Goal: Task Accomplishment & Management: Manage account settings

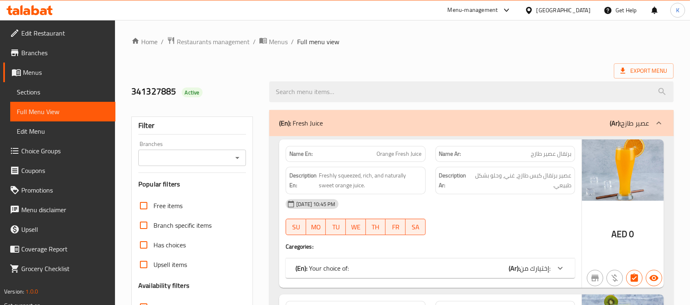
click at [39, 15] on div at bounding box center [30, 10] width 46 height 10
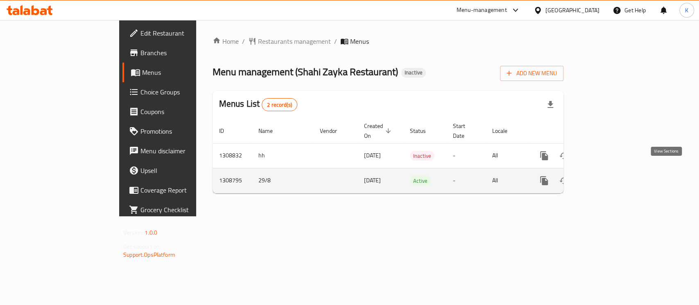
click at [613, 171] on link "enhanced table" at bounding box center [603, 181] width 20 height 20
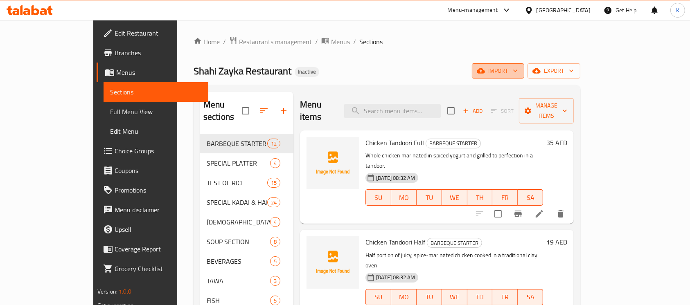
click at [518, 70] on span "import" at bounding box center [498, 71] width 39 height 10
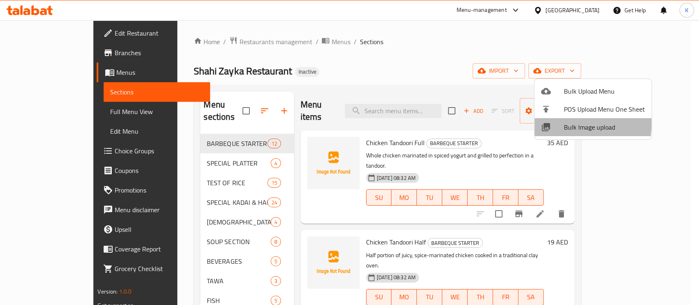
click at [561, 124] on div at bounding box center [552, 127] width 23 height 10
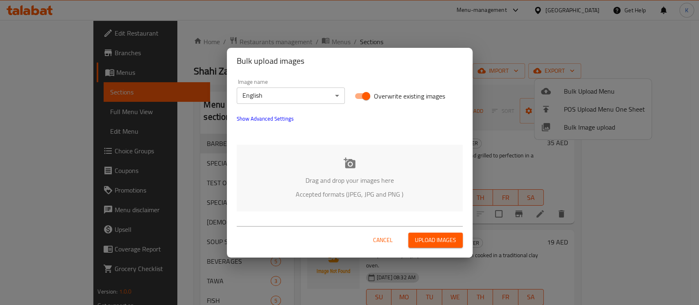
click at [349, 171] on div "Drag and drop your images here Accepted formats (JPEG, JPG and PNG )" at bounding box center [350, 178] width 226 height 67
click at [350, 172] on div "Drag and drop your images here Accepted formats (JPEG, JPG and PNG )" at bounding box center [350, 178] width 226 height 67
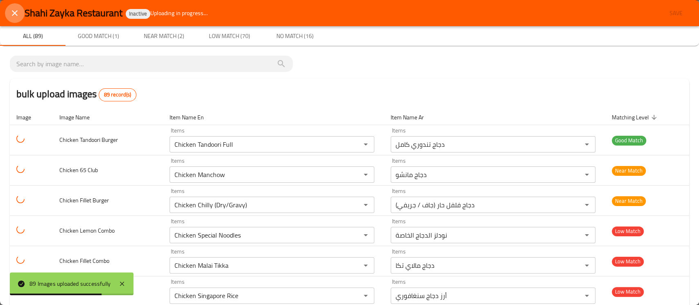
click at [18, 10] on icon "close" at bounding box center [15, 13] width 10 height 10
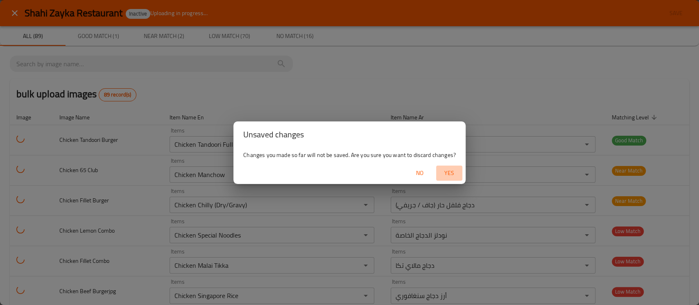
click at [443, 170] on span "Yes" at bounding box center [449, 173] width 20 height 10
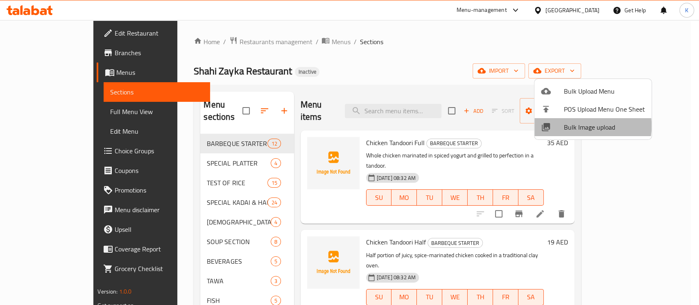
click at [575, 126] on span "Bulk Image upload" at bounding box center [604, 127] width 81 height 10
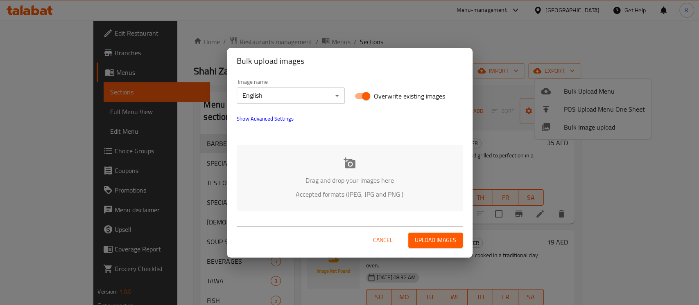
click at [337, 162] on div "Drag and drop your images here Accepted formats (JPEG, JPG and PNG )" at bounding box center [350, 178] width 226 height 67
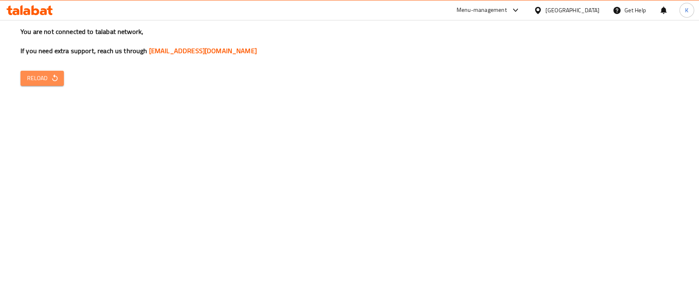
click at [58, 74] on icon "button" at bounding box center [55, 78] width 8 height 8
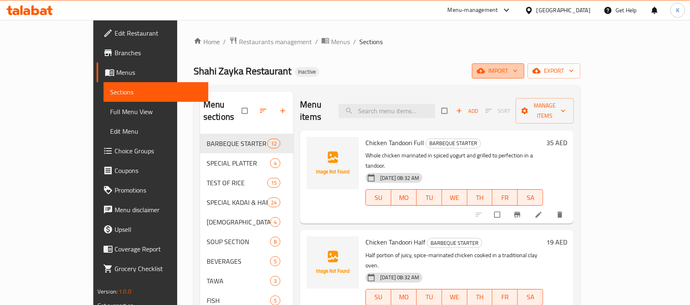
click at [485, 74] on icon "button" at bounding box center [481, 71] width 8 height 8
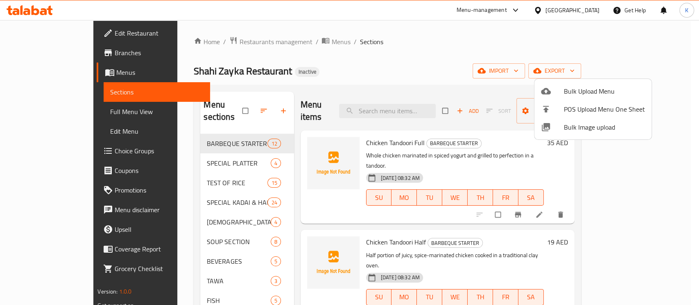
click at [568, 123] on span "Bulk Image upload" at bounding box center [604, 127] width 81 height 10
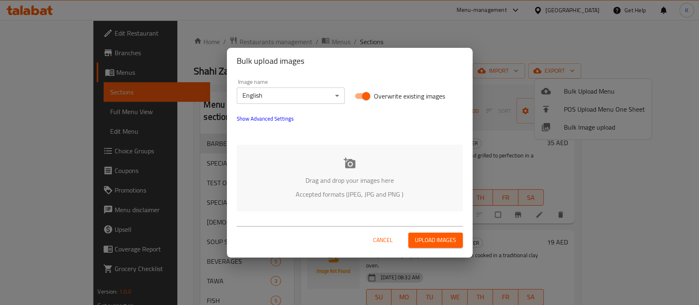
click at [364, 165] on div "Drag and drop your images here Accepted formats (JPEG, JPG and PNG )" at bounding box center [350, 178] width 226 height 67
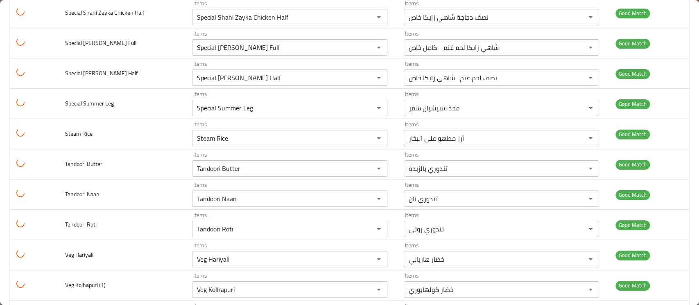
scroll to position [2378, 0]
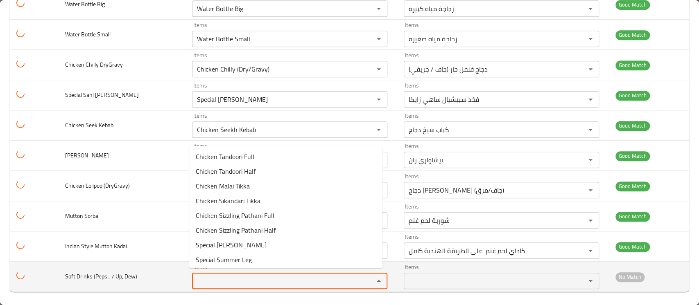
click at [223, 280] on Dew\) "Items" at bounding box center [278, 281] width 166 height 11
type Dew\) "7"
type Dew\) "p"
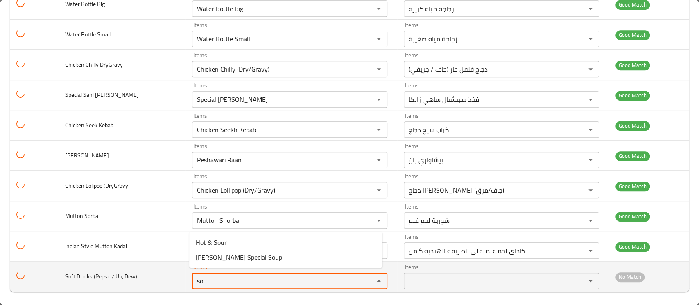
type Dew\) "s"
type Dew\) "d"
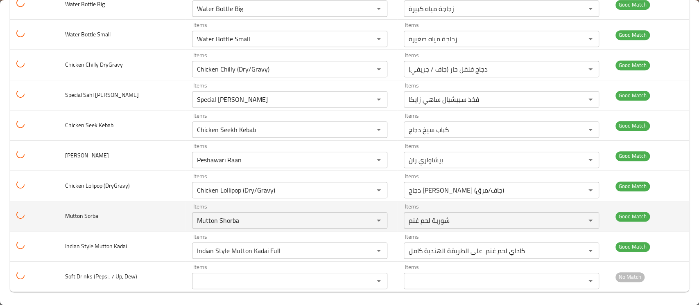
click at [135, 216] on td "Mutton Sorba" at bounding box center [122, 216] width 127 height 30
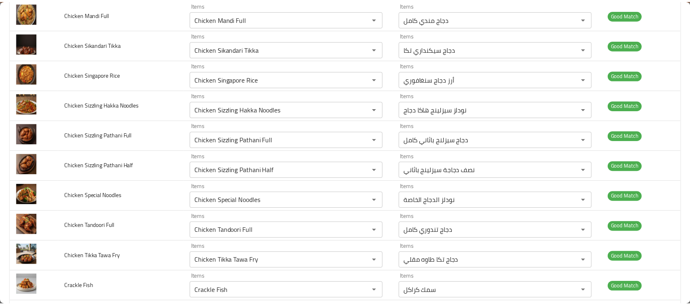
scroll to position [0, 0]
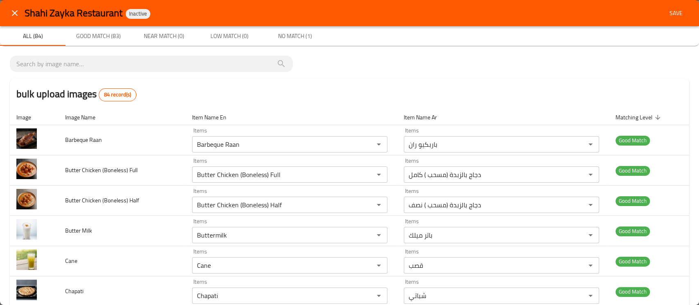
click at [666, 10] on span "Save" at bounding box center [676, 13] width 20 height 10
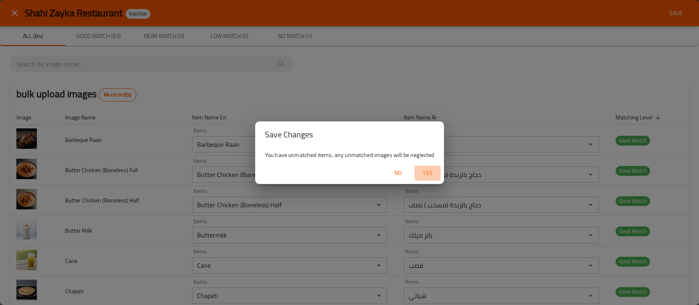
click at [429, 172] on span "Yes" at bounding box center [428, 173] width 20 height 10
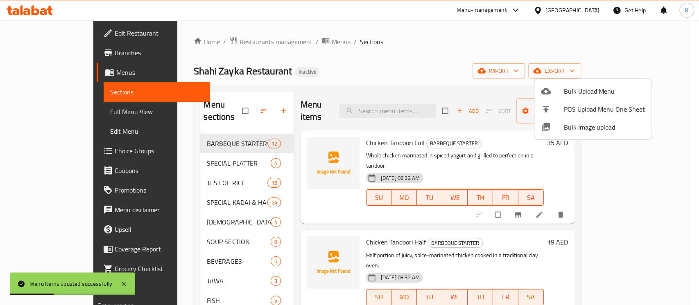
click at [391, 38] on div at bounding box center [349, 152] width 699 height 305
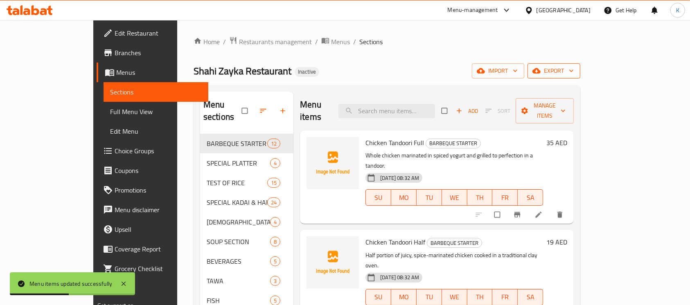
click at [574, 71] on span "export" at bounding box center [554, 71] width 40 height 10
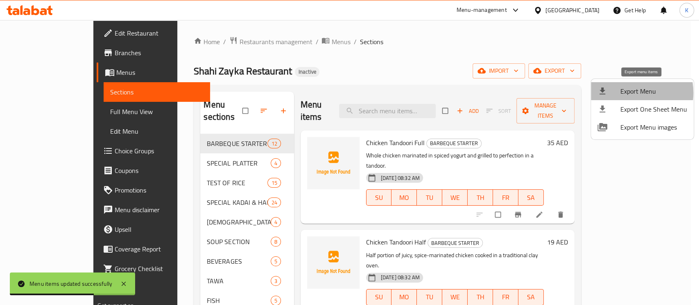
click at [623, 93] on span "Export Menu" at bounding box center [653, 91] width 67 height 10
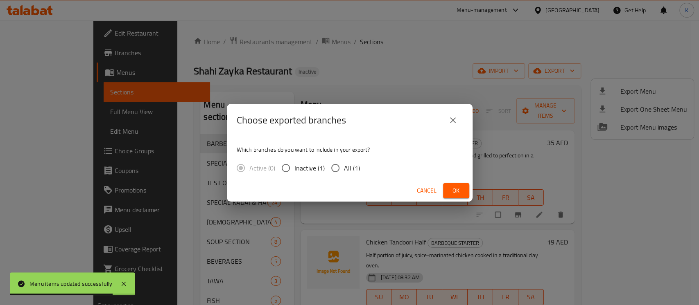
click at [351, 170] on span "All (1)" at bounding box center [352, 168] width 16 height 10
click at [344, 170] on input "All (1)" at bounding box center [335, 168] width 17 height 17
radio input "true"
click at [446, 191] on button "Ok" at bounding box center [456, 190] width 26 height 15
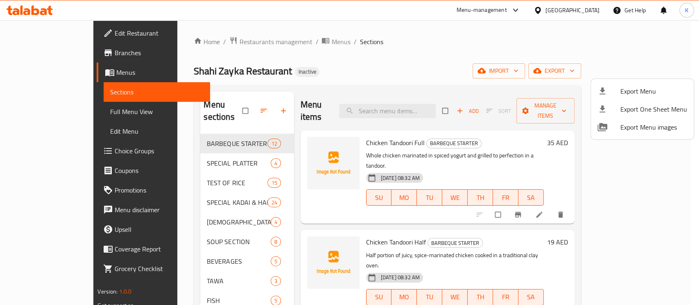
click at [320, 89] on div at bounding box center [349, 152] width 699 height 305
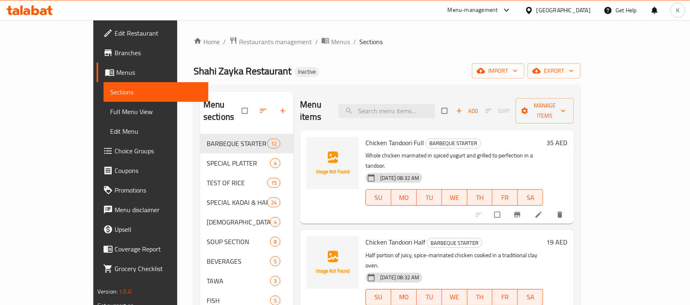
click at [37, 16] on div at bounding box center [29, 10] width 59 height 16
click at [36, 14] on icon at bounding box center [36, 10] width 8 height 10
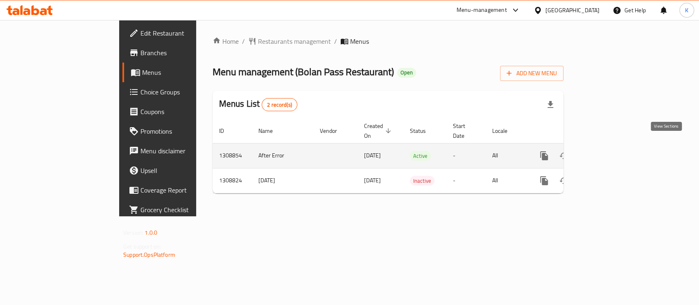
click at [608, 151] on icon "enhanced table" at bounding box center [603, 156] width 10 height 10
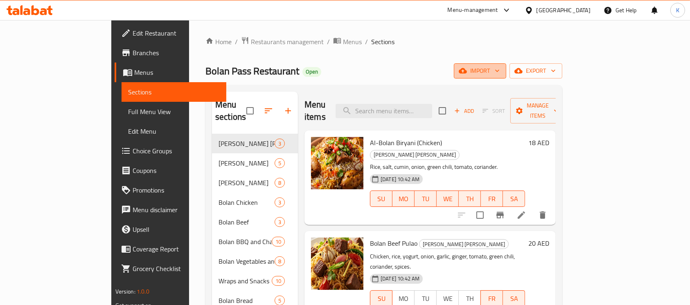
click at [500, 67] on span "import" at bounding box center [480, 71] width 39 height 10
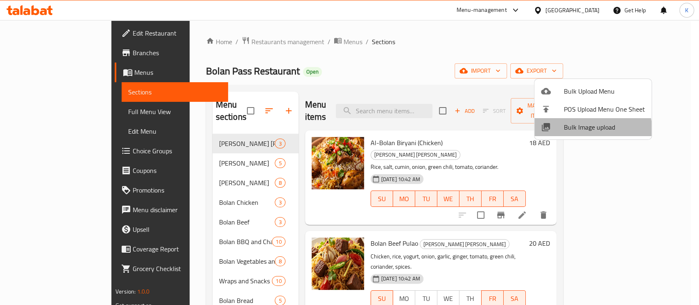
click at [559, 135] on li "Bulk Image upload" at bounding box center [592, 127] width 117 height 18
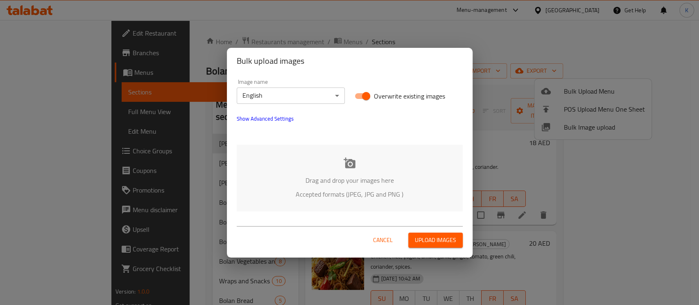
click at [355, 159] on icon at bounding box center [350, 163] width 12 height 12
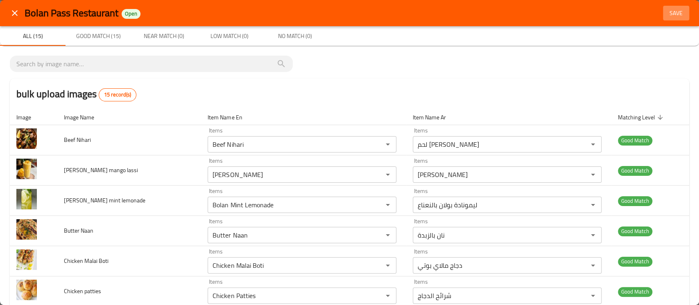
click at [672, 12] on span "Save" at bounding box center [676, 13] width 20 height 10
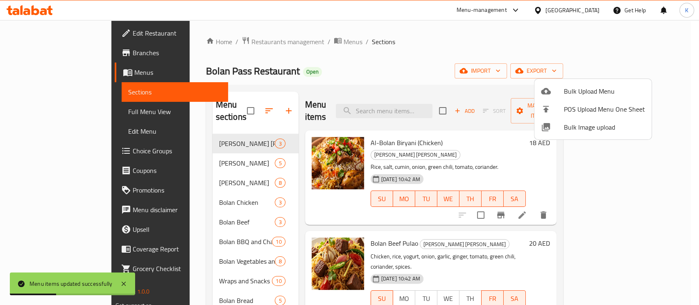
click at [636, 72] on div at bounding box center [349, 152] width 699 height 305
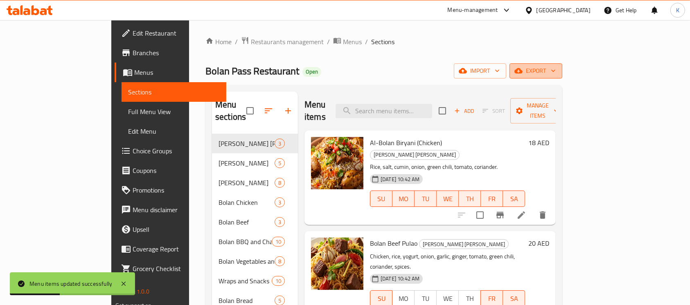
click at [556, 72] on span "export" at bounding box center [536, 71] width 40 height 10
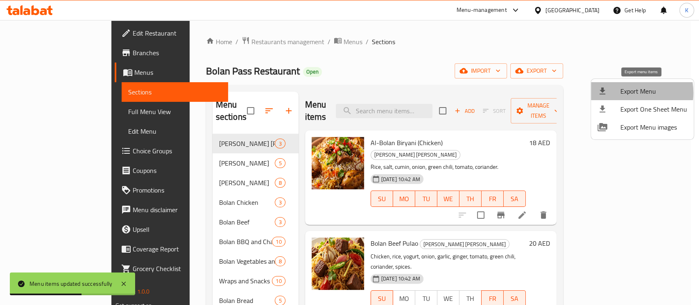
click at [622, 93] on span "Export Menu" at bounding box center [653, 91] width 67 height 10
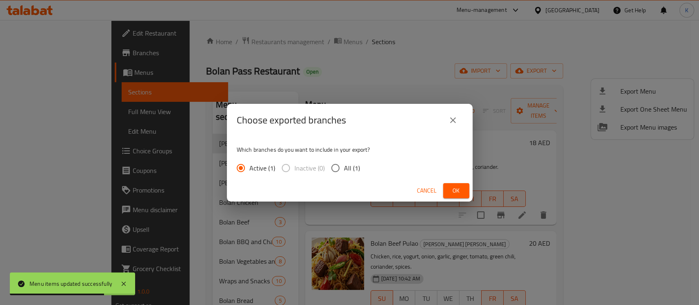
click at [346, 169] on span "All (1)" at bounding box center [352, 168] width 16 height 10
click at [344, 169] on input "All (1)" at bounding box center [335, 168] width 17 height 17
radio input "true"
click at [450, 190] on span "Ok" at bounding box center [456, 191] width 13 height 10
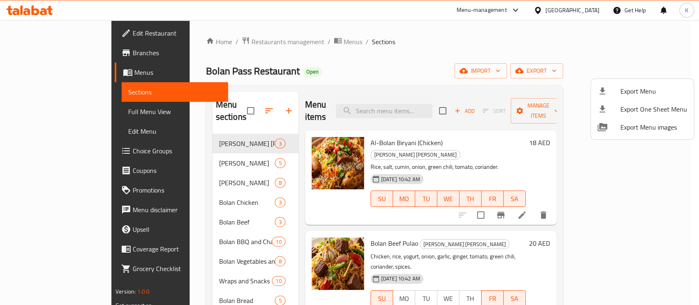
click at [42, 6] on div at bounding box center [349, 152] width 699 height 305
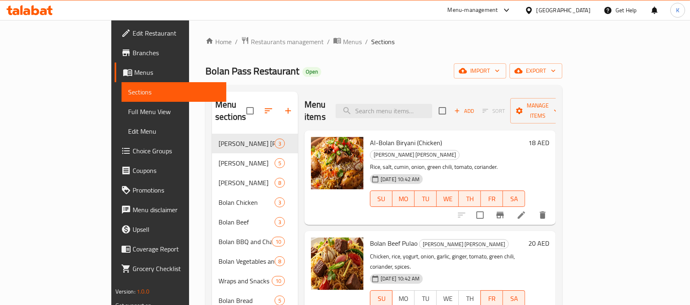
click at [42, 6] on icon at bounding box center [30, 10] width 46 height 10
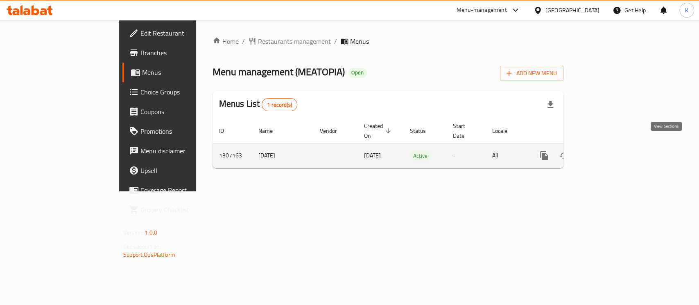
click at [608, 151] on icon "enhanced table" at bounding box center [603, 156] width 10 height 10
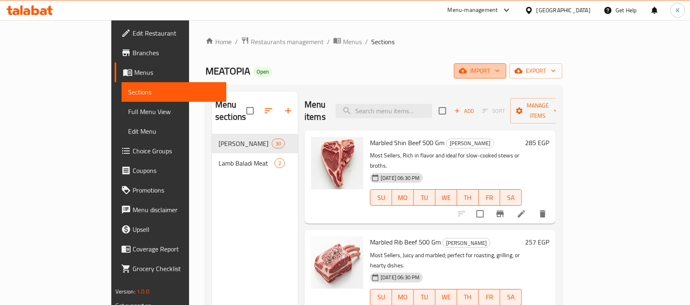
click at [507, 64] on button "import" at bounding box center [480, 70] width 52 height 15
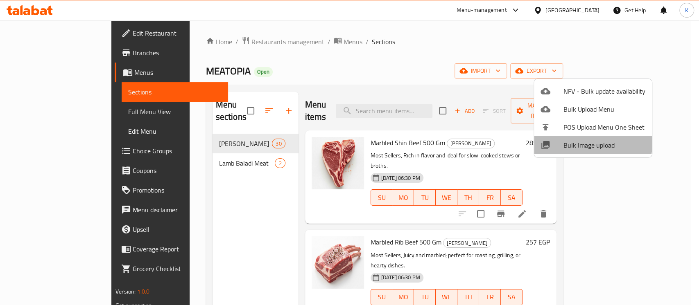
click at [574, 140] on span "Bulk Image upload" at bounding box center [604, 145] width 82 height 10
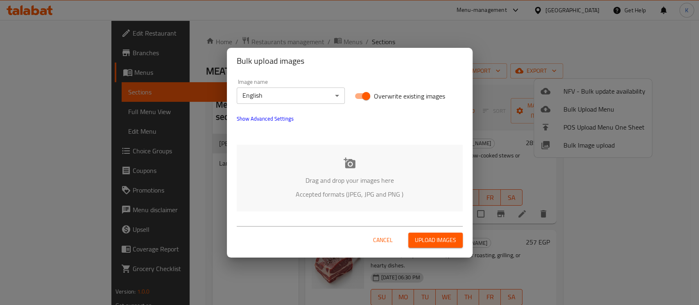
click at [348, 163] on icon at bounding box center [350, 163] width 12 height 12
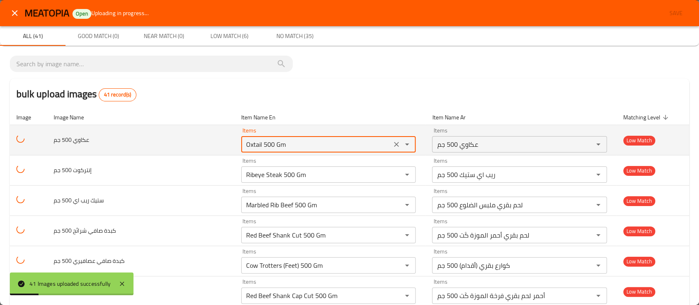
drag, startPoint x: 272, startPoint y: 141, endPoint x: 215, endPoint y: 133, distance: 57.5
click at [215, 133] on tr "عكاوي 500 جم Items Oxtail 500 Gm Items Items عكاوي 500 جم Items Low Match" at bounding box center [349, 140] width 679 height 30
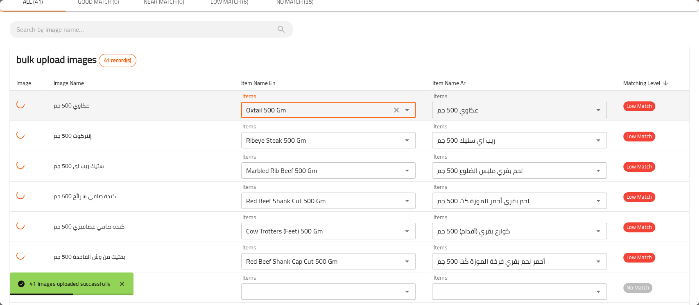
scroll to position [36, 0]
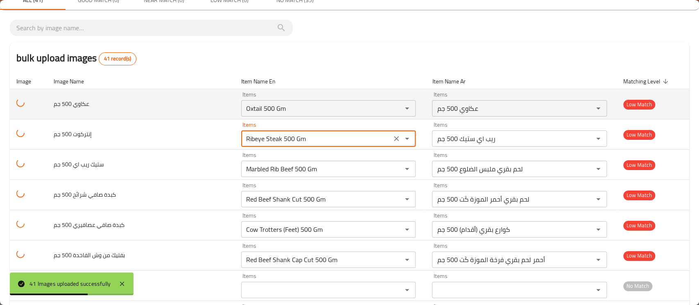
drag, startPoint x: 293, startPoint y: 137, endPoint x: 134, endPoint y: 109, distance: 161.7
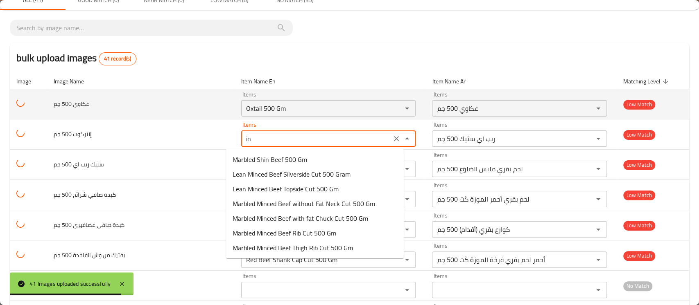
type جم "i"
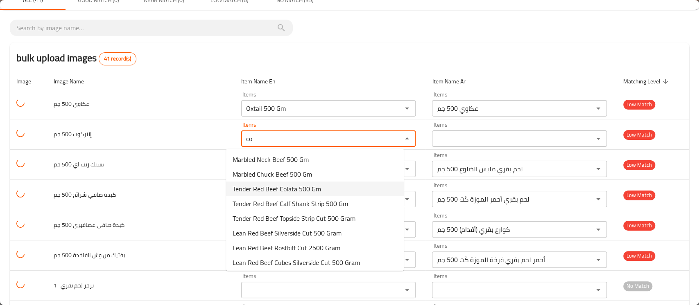
scroll to position [0, 0]
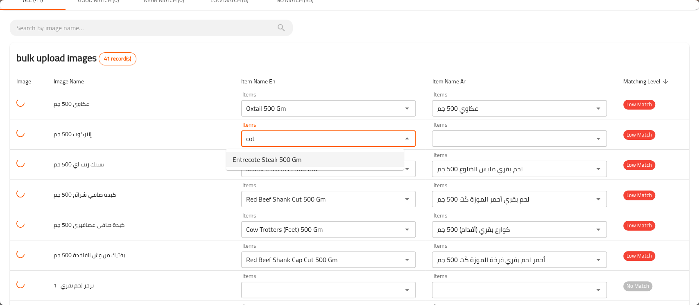
click at [262, 162] on span "Entrecote Steak 500 Gm" at bounding box center [267, 160] width 69 height 10
type جم "Entrecote Steak 500 Gm"
type جم-ar "إنتركوت ستيك 500 جم"
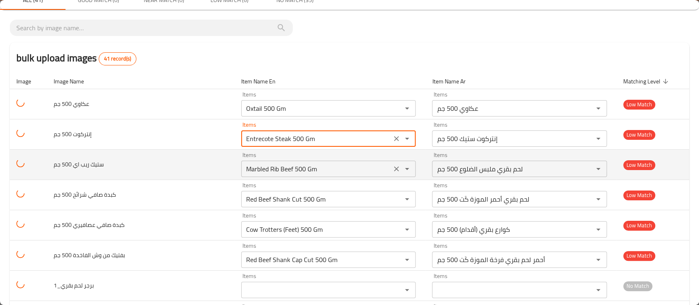
type جم "Entrecote Steak 500 Gm"
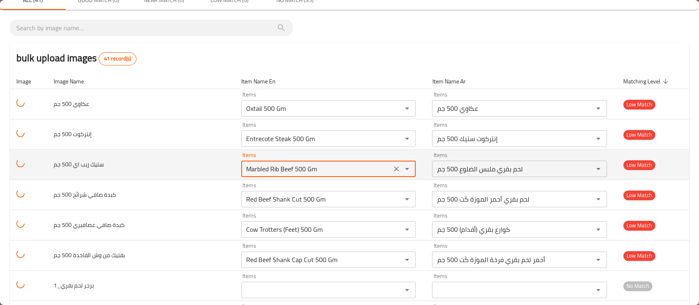
click at [262, 172] on جم "Marbled Rib Beef 500 Gm" at bounding box center [316, 168] width 145 height 11
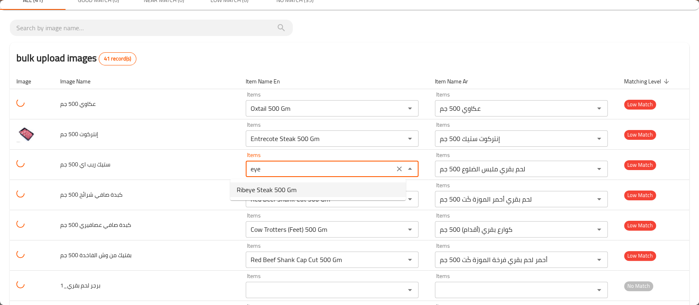
click at [265, 186] on span "Ribeye Steak 500 Gm" at bounding box center [267, 190] width 60 height 10
type جم "Ribeye Steak 500 Gm"
type جم-ar "ريب اي ستيك 500 جم"
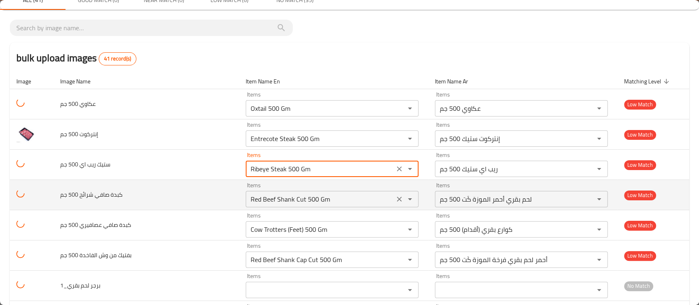
type جم "Ribeye Steak 500 Gm"
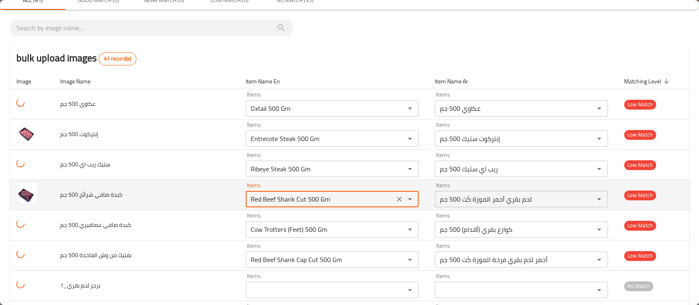
click at [258, 201] on جم "Red Beef Shank Cut 500 Gm" at bounding box center [320, 199] width 144 height 11
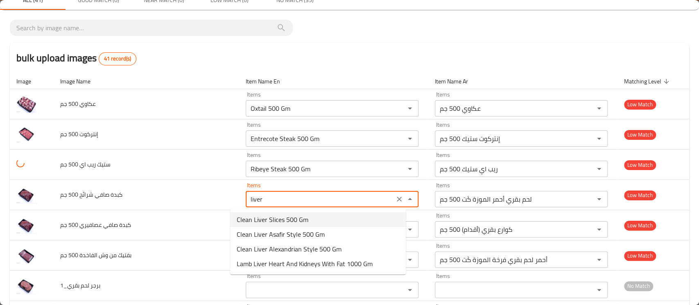
click at [281, 219] on span "Clean Liver Slices 500 Gm" at bounding box center [273, 220] width 72 height 10
type جم "Clean Liver Slices 500 Gm"
type جم-ar "كبدة صافي شرائح 500 جم"
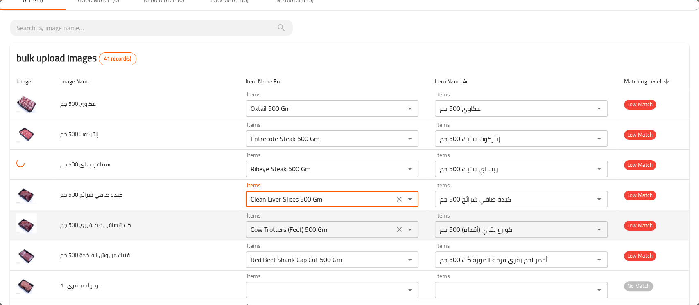
type جم "Clean Liver Slices 500 Gm"
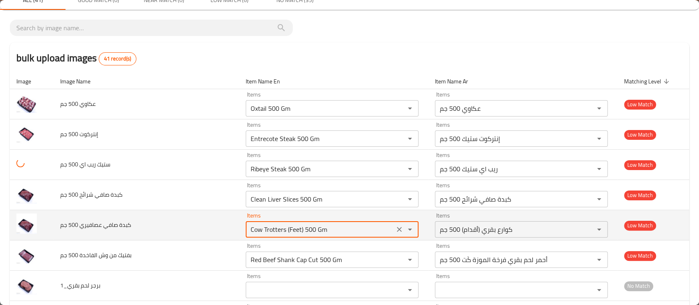
click at [269, 228] on جم "Cow Trotters (Feet) 500 Gm" at bounding box center [320, 229] width 144 height 11
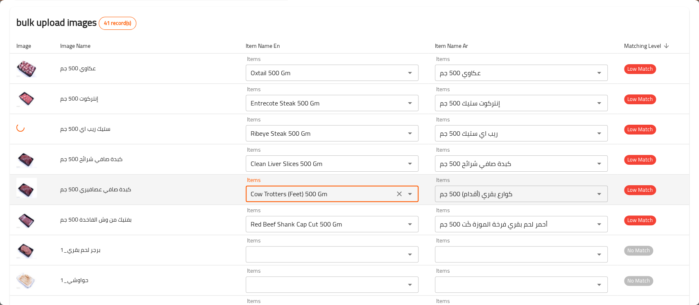
scroll to position [93, 0]
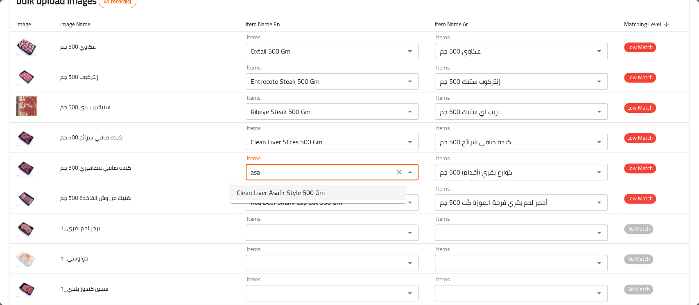
click at [269, 190] on span "Clean Liver Asafir Style 500 Gm" at bounding box center [281, 193] width 88 height 10
type جم "Clean Liver Asafir Style 500 Gm"
type جم-ar "كبدة صافي ستايل عصافيري 500 جم"
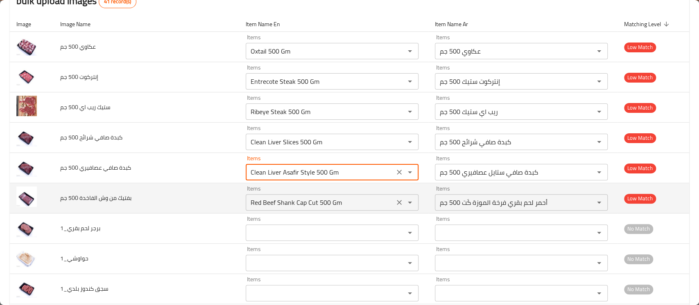
type جم "Clean Liver Asafir Style 500 Gm"
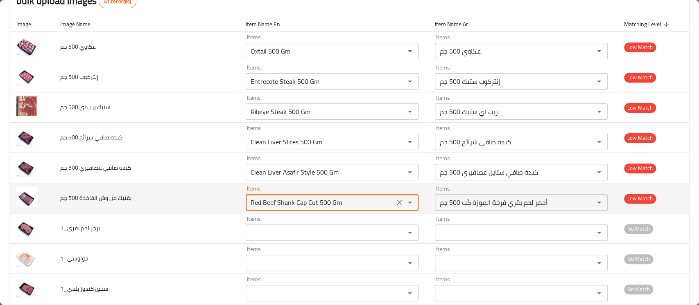
click at [253, 202] on جم "Red Beef Shank Cap Cut 500 Gm" at bounding box center [320, 202] width 144 height 11
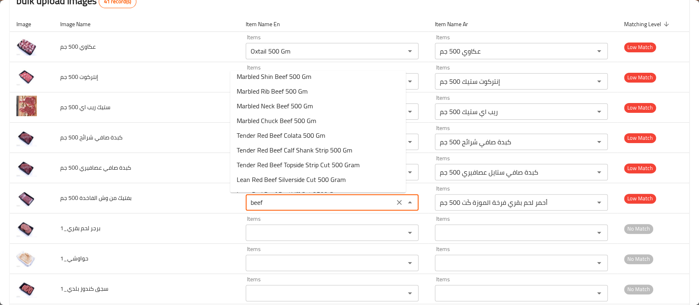
scroll to position [0, 0]
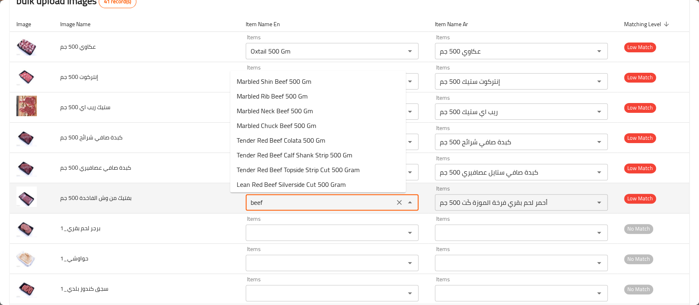
drag, startPoint x: 258, startPoint y: 198, endPoint x: 219, endPoint y: 197, distance: 39.3
click at [219, 197] on tr "بفتيك من وش الفاخدة 500 جم Items beef Items Items أحمر لحم بقري فرخة الموزة كَت…" at bounding box center [349, 198] width 679 height 30
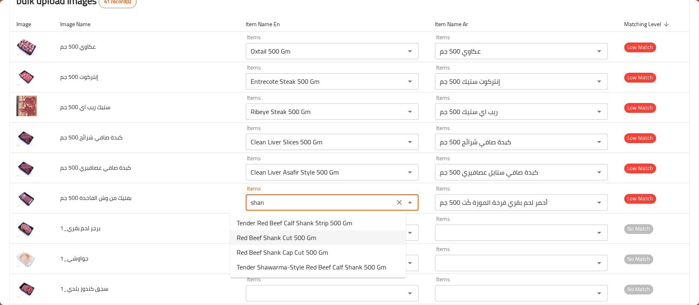
click at [252, 239] on span "Red Beef Shank Cut 500 Gm" at bounding box center [276, 238] width 79 height 10
type جم "Red Beef Shank Cut 500 Gm"
type جم-ar "لحم بقري أحمر الموزة كَت 500 جم"
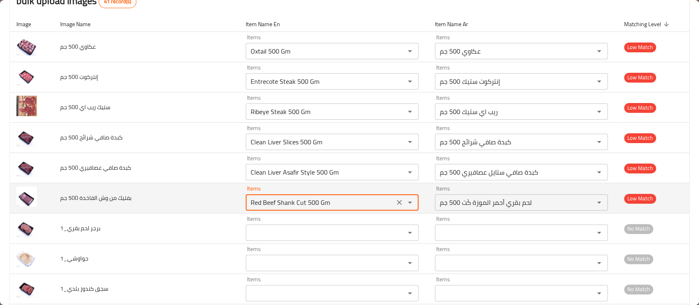
click at [291, 192] on div "Items Red Beef Shank Cut 500 Gm Items" at bounding box center [332, 198] width 173 height 25
click at [285, 204] on جم "Red Beef Shank Cut 500 Gm" at bounding box center [320, 202] width 144 height 11
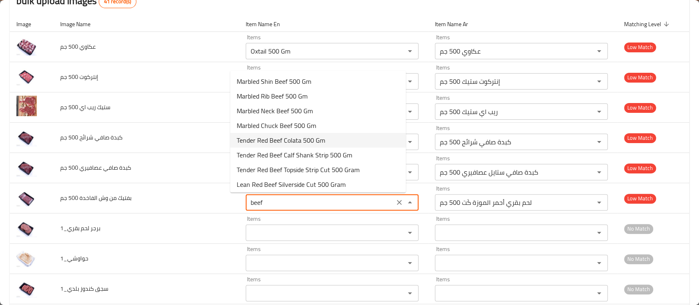
click at [286, 136] on span "Tender Red Beef Colata 500 Gm" at bounding box center [281, 141] width 88 height 10
type جم "Tender Red Beef Colata 500 Gm"
type جم-ar "لحم بقري أحمر طري الكولاته 500 جم"
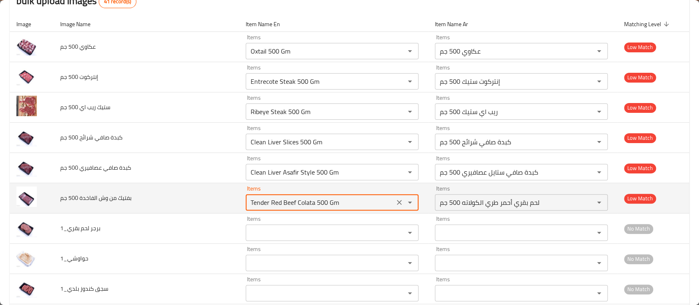
drag, startPoint x: 353, startPoint y: 199, endPoint x: 212, endPoint y: 192, distance: 141.5
click at [212, 192] on tr "بفتيك من وش الفاخدة 500 جم Items Tender Red Beef Colata 500 Gm Items Items لحم …" at bounding box center [349, 198] width 679 height 30
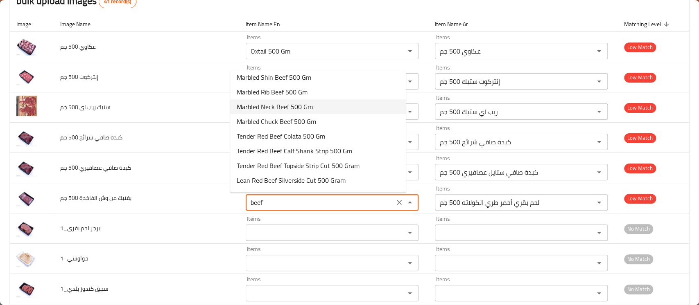
scroll to position [7, 0]
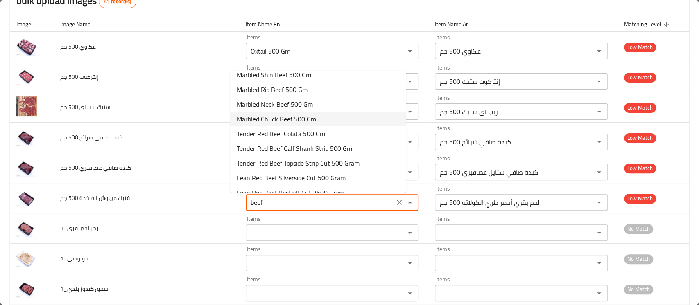
click at [301, 115] on span "Marbled Chuck Beef 500 Gm" at bounding box center [276, 119] width 79 height 10
type جم "Marbled Chuck Beef 500 Gm"
type جم-ar "لحم بقري ملبس الدوش 500 جم"
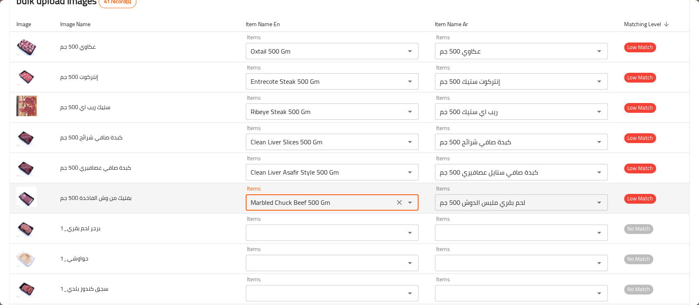
drag, startPoint x: 330, startPoint y: 201, endPoint x: 200, endPoint y: 195, distance: 130.4
click at [200, 195] on tr "بفتيك من وش الفاخدة 500 جم Items Marbled Chuck Beef 500 Gm Items Items لحم بقري…" at bounding box center [349, 198] width 679 height 30
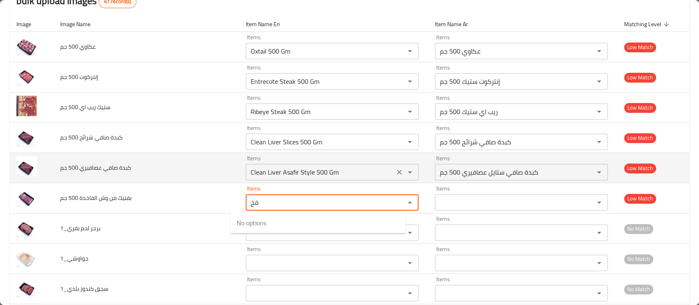
type جم "ف"
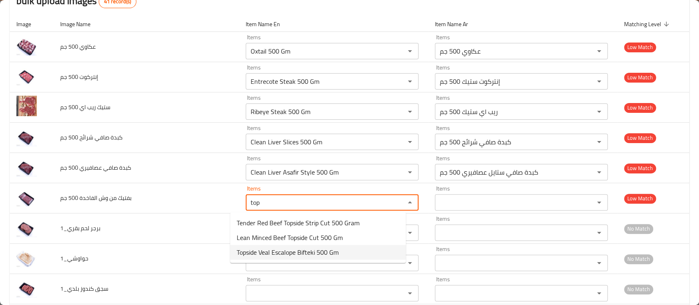
click at [290, 248] on span "Topside Veal Escalope Bifteki 500 Gm" at bounding box center [288, 253] width 102 height 10
type جم "Topside Veal Escalope Bifteki 500 Gm"
type جم-ar "لحم بقري عجل وش الفاخدة بفتيكي 500 جم"
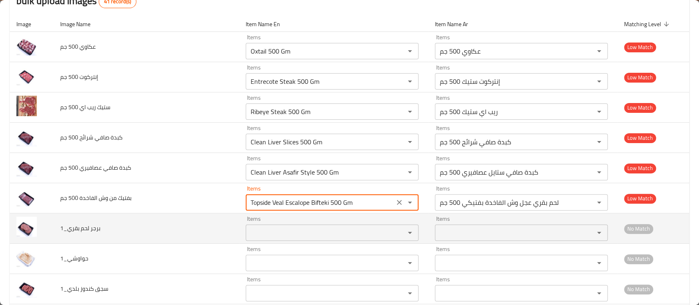
type جم "Topside Veal Escalope Bifteki 500 Gm"
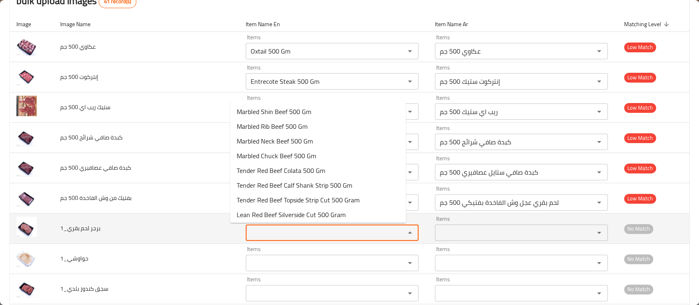
click at [277, 233] on بقري_1 "Items" at bounding box center [320, 232] width 144 height 11
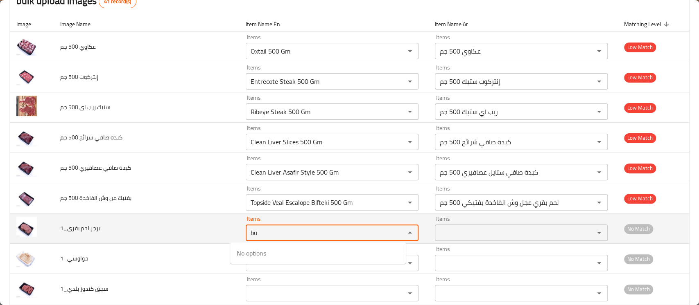
type بقري_1 "b"
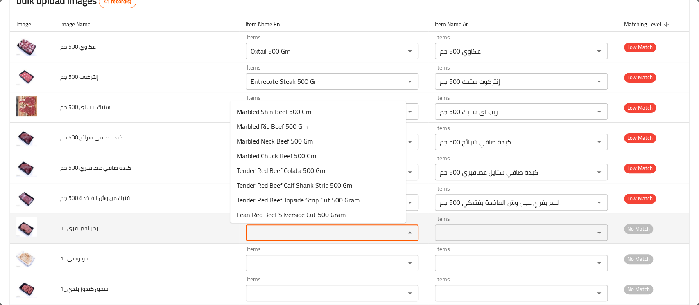
click at [277, 233] on بقري_1 "Items" at bounding box center [320, 232] width 144 height 11
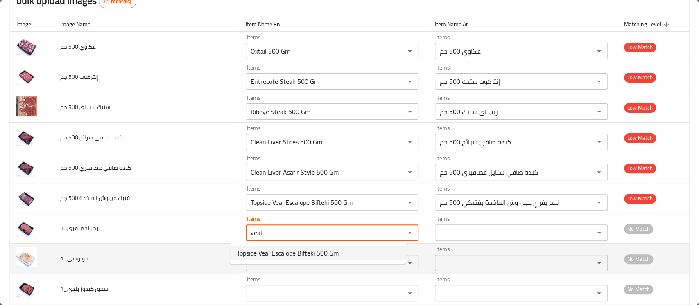
type بقري_1 "veal"
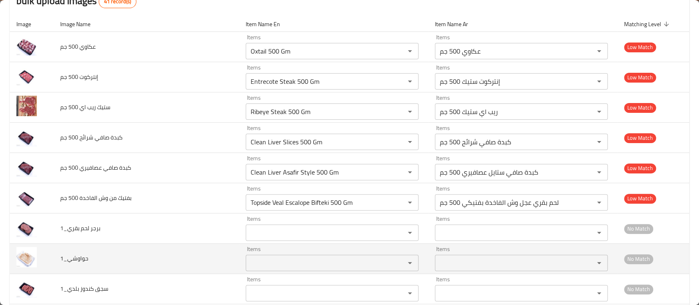
click at [208, 252] on td "حواوشي_1" at bounding box center [147, 259] width 186 height 30
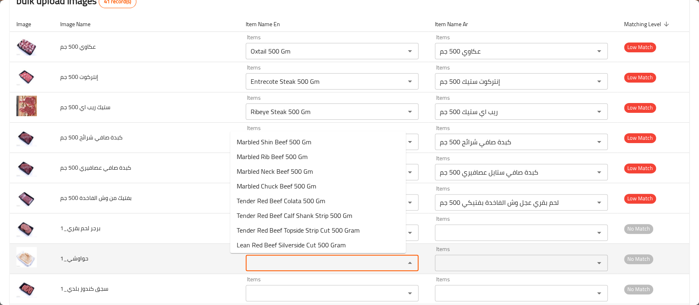
click at [258, 263] on input "Items" at bounding box center [320, 263] width 144 height 11
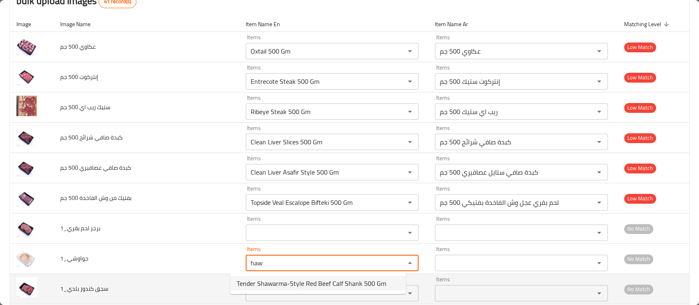
type input "haw"
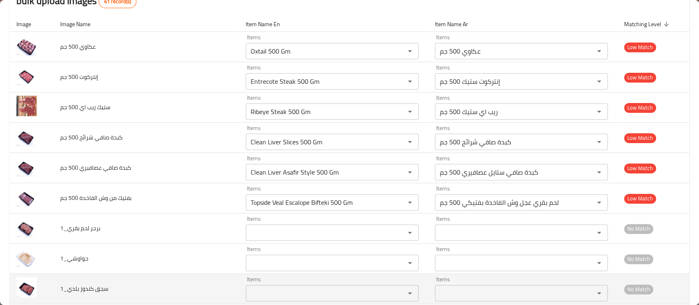
click at [201, 280] on td "سجق كندوز بلدي_1" at bounding box center [147, 289] width 186 height 30
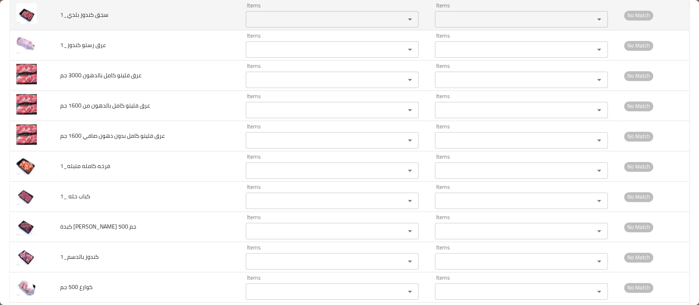
scroll to position [369, 0]
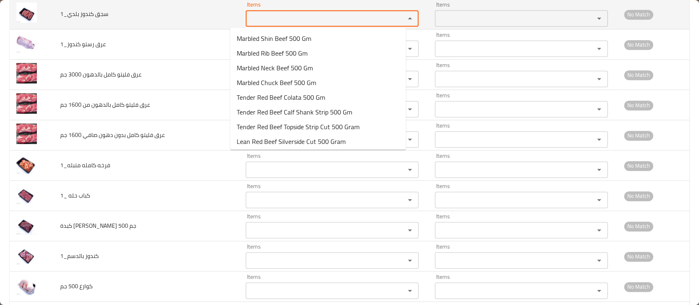
click at [248, 20] on بلدي_1 "Items" at bounding box center [320, 18] width 144 height 11
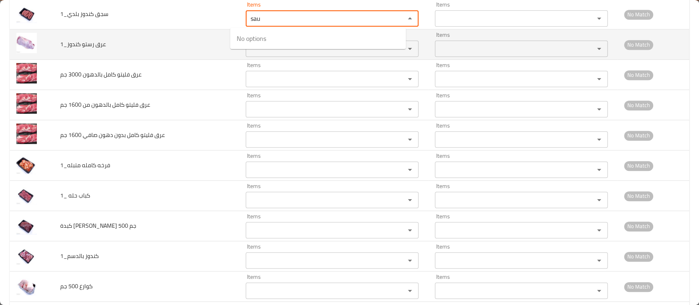
type بلدي_1 "sau"
click at [188, 46] on td "عرق رستو كندوز_1" at bounding box center [147, 44] width 186 height 30
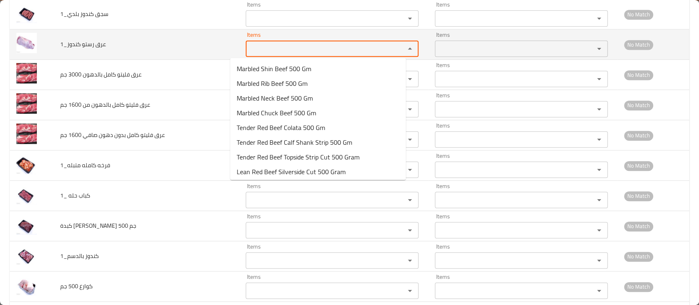
click at [253, 48] on كندوز_1 "Items" at bounding box center [320, 48] width 144 height 11
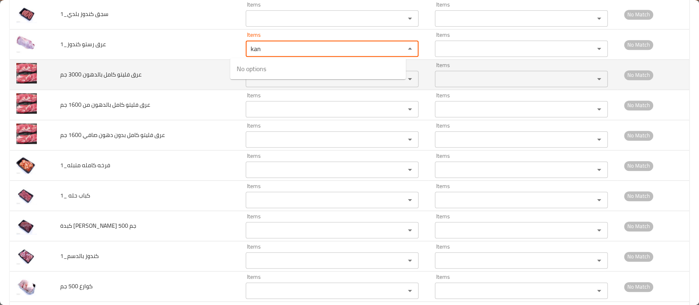
type كندوز_1 "kan"
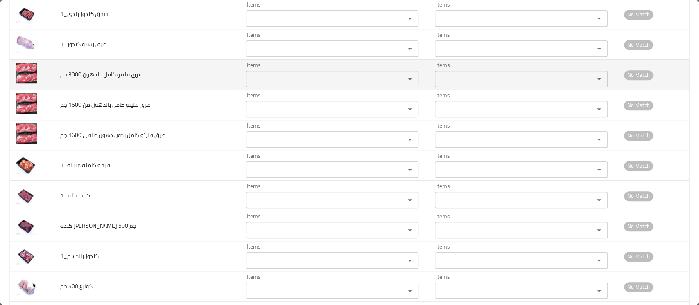
click at [206, 72] on td "عرق فليتو كامل بالدهون 3000 جم" at bounding box center [147, 75] width 186 height 30
click at [248, 78] on جم "Items" at bounding box center [320, 78] width 144 height 11
type جم "f"
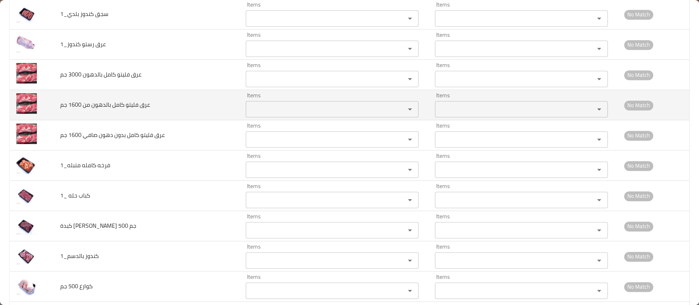
click at [157, 97] on td "عرق فليتو كامل بالدهون من 1600 جم" at bounding box center [147, 105] width 186 height 30
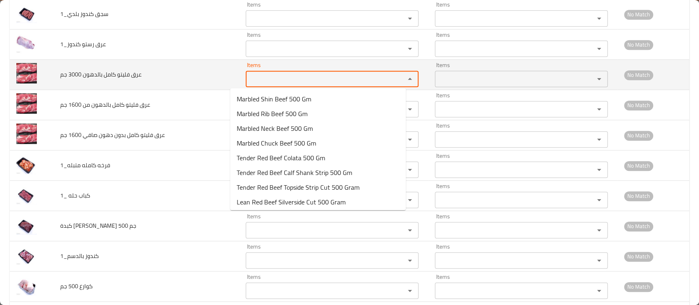
click at [248, 77] on جم "Items" at bounding box center [320, 78] width 144 height 11
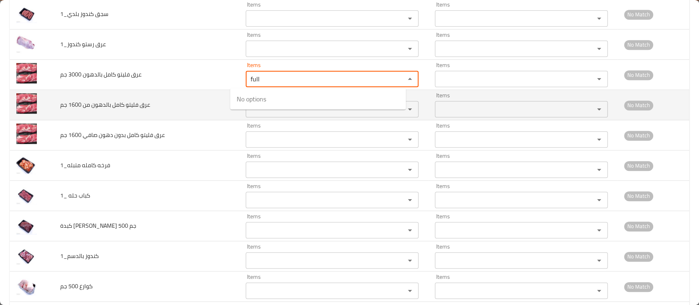
type جم "full"
click at [197, 99] on td "عرق فليتو كامل بالدهون من 1600 جم" at bounding box center [147, 105] width 186 height 30
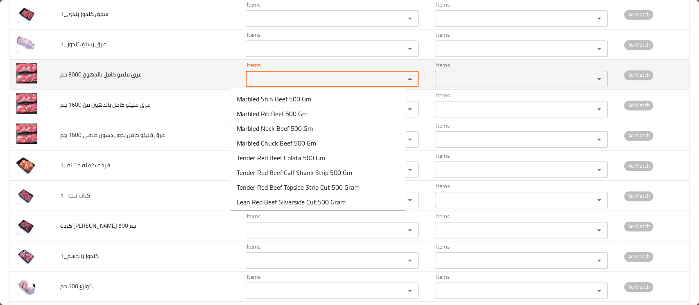
click at [261, 75] on جم "Items" at bounding box center [320, 78] width 144 height 11
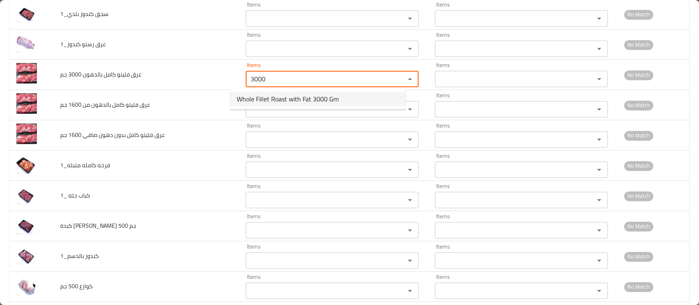
click at [260, 100] on span "Whole Fillet Roast with Fat 3000 Gm" at bounding box center [288, 99] width 102 height 10
type جم "Whole Fillet Roast with Fat 3000 Gm"
type جم-ar "عرق فيليت كامل بالدهون 3000 جم"
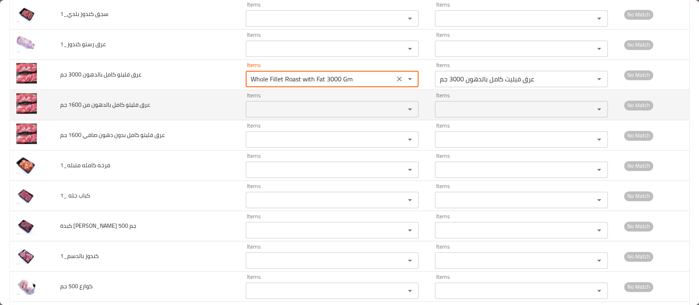
type جم "Whole Fillet Roast with Fat 3000 Gm"
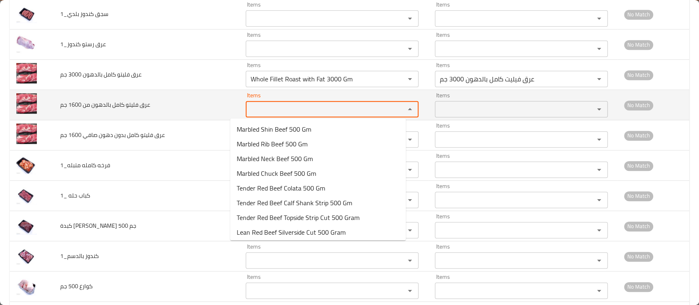
click at [249, 107] on جم "Items" at bounding box center [320, 109] width 144 height 11
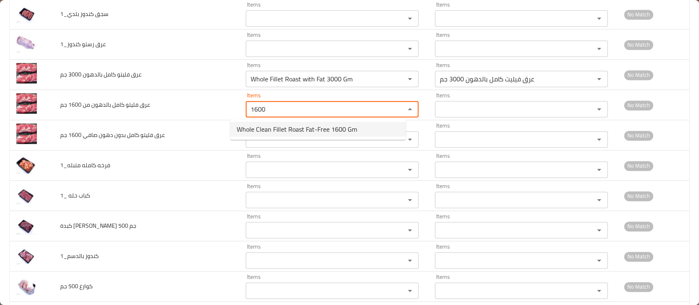
click at [259, 128] on span "Whole Clean Fillet Roast Fat-Free 1600 Gm" at bounding box center [297, 129] width 120 height 10
type جم "Whole Clean Fillet Roast Fat-Free 1600 Gm"
type جم-ar "عرق فيليت صافي كامل بدون دهون 1600 جم"
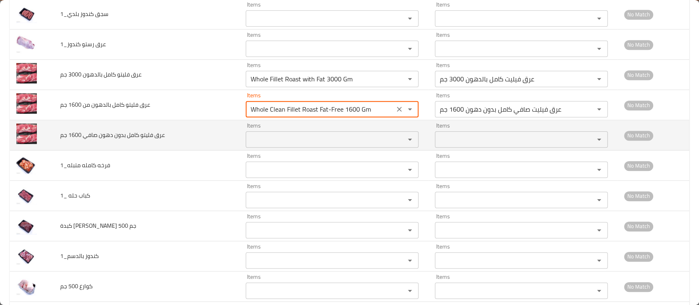
type جم "Whole Clean Fillet Roast Fat-Free 1600 Gm"
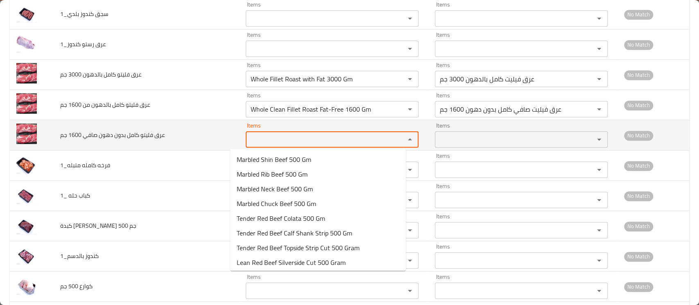
click at [252, 138] on جم "Items" at bounding box center [320, 139] width 144 height 11
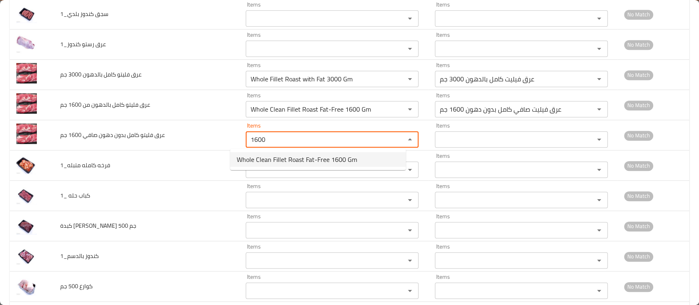
click at [251, 161] on span "Whole Clean Fillet Roast Fat-Free 1600 Gm" at bounding box center [297, 160] width 120 height 10
type جم "Whole Clean Fillet Roast Fat-Free 1600 Gm"
type جم-ar "عرق فيليت صافي كامل بدون دهون 1600 جم"
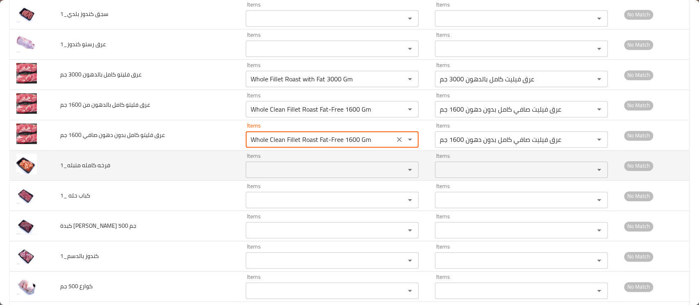
type جم "Whole Clean Fillet Roast Fat-Free 1600 Gm"
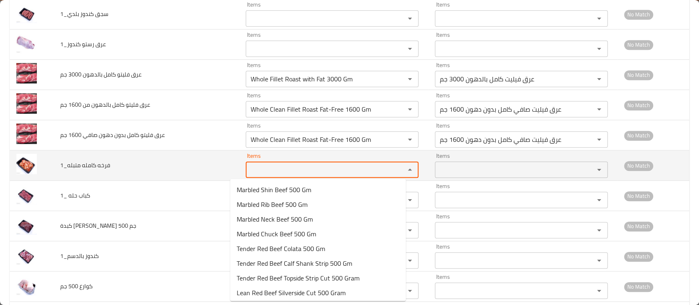
click at [248, 171] on متبله_1 "Items" at bounding box center [320, 169] width 144 height 11
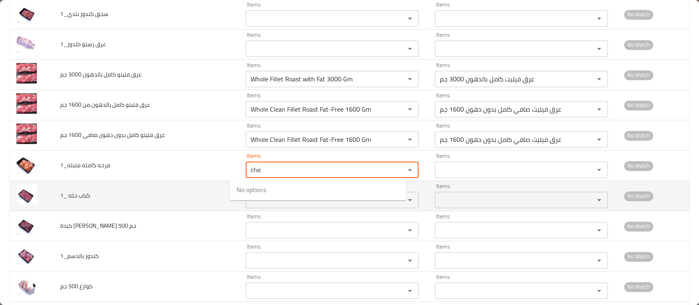
type متبله_1 "chic"
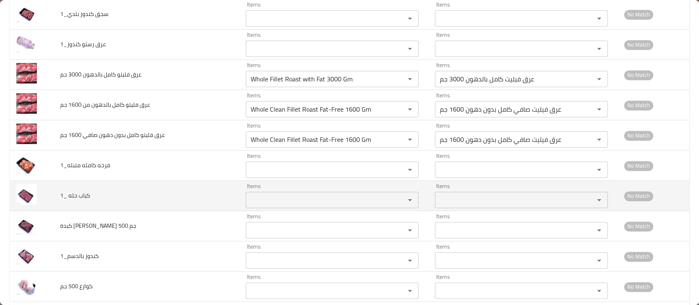
click at [216, 182] on td "كباب حله _1" at bounding box center [147, 196] width 186 height 30
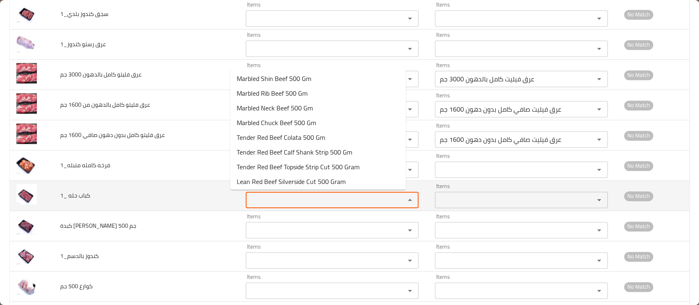
click at [249, 195] on _1 "Items" at bounding box center [320, 200] width 144 height 11
type _1 "c"
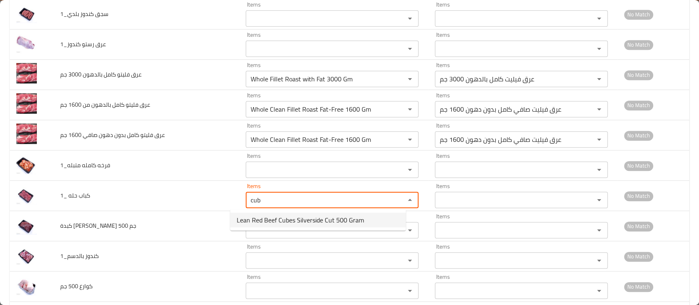
click at [251, 222] on span "Lean Red Beef Cubes Silverside Cut 500 Gram" at bounding box center [300, 220] width 127 height 10
type _1 "Lean Red Beef Cubes Silverside Cut 500 Gram"
type _1-ar "لحم بقري أحمر ناشف مكعبات ظهر الفخدة كَت 500 جم"
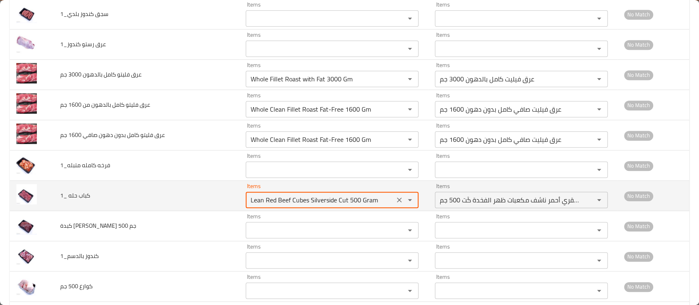
click at [395, 197] on icon "Clear" at bounding box center [399, 200] width 8 height 8
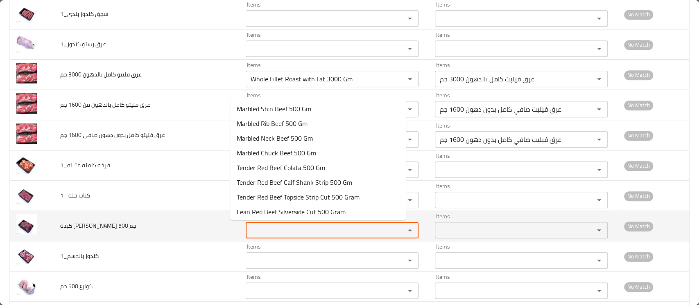
click at [282, 233] on جم "Items" at bounding box center [320, 230] width 144 height 11
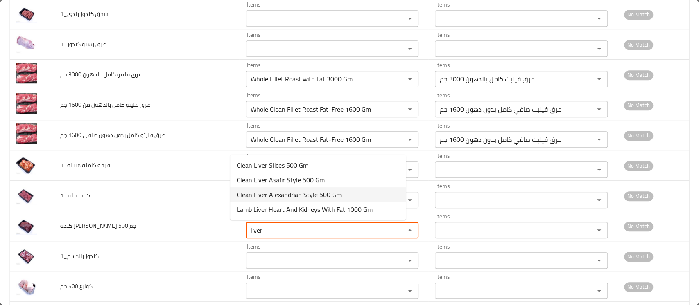
click at [285, 195] on span "Clean Liver Alexandrian Style 500 Gm" at bounding box center [289, 195] width 105 height 10
type جم "Clean Liver Alexandrian Style 500 Gm"
type جم-ar "كبدة صافي ستايل اسكندراني 500 جم"
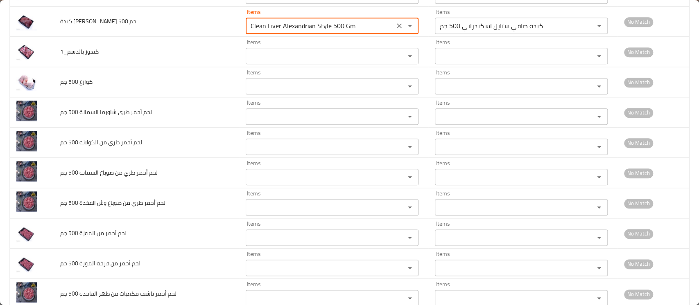
scroll to position [574, 0]
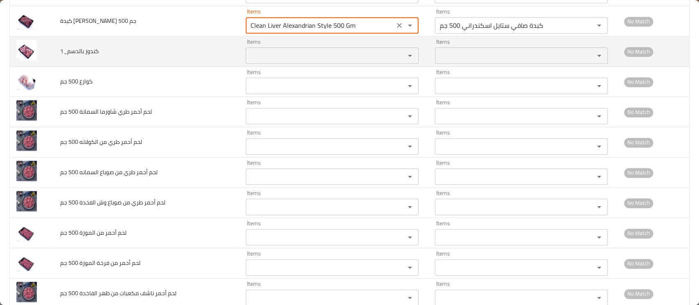
type جم "Clean Liver Alexandrian Style 500 Gm"
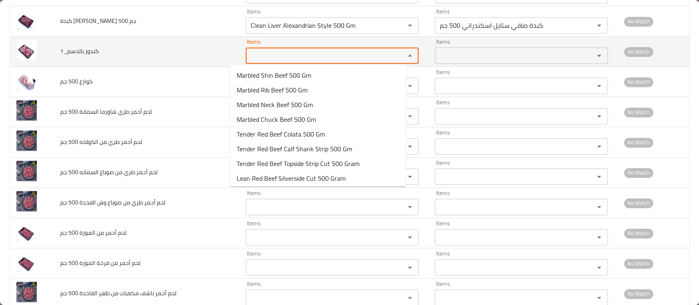
click at [286, 57] on بالدسم_1 "Items" at bounding box center [320, 55] width 144 height 11
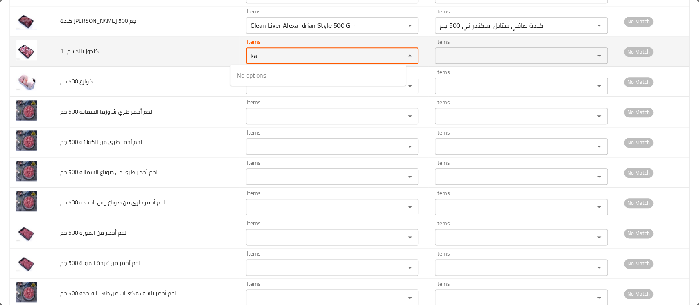
type بالدسم_1 "k"
type بالدسم_1 "d"
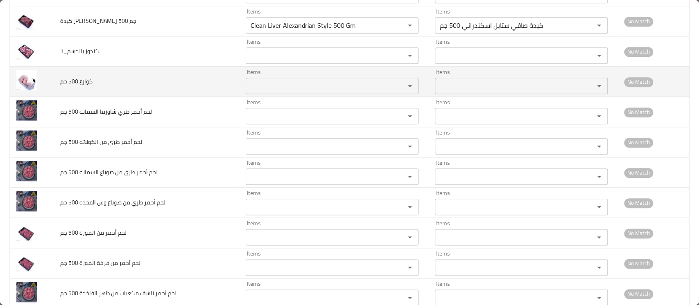
click at [209, 75] on td "كوارع 500 جم" at bounding box center [147, 82] width 186 height 30
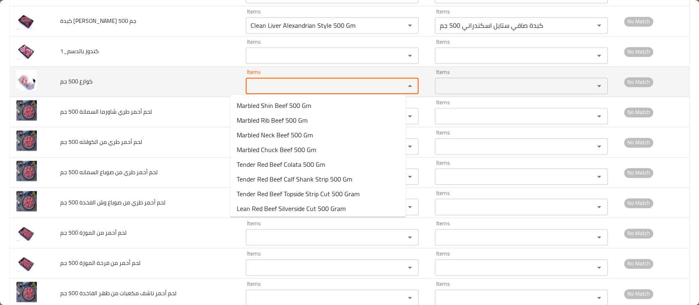
click at [250, 84] on جم "Items" at bounding box center [320, 85] width 144 height 11
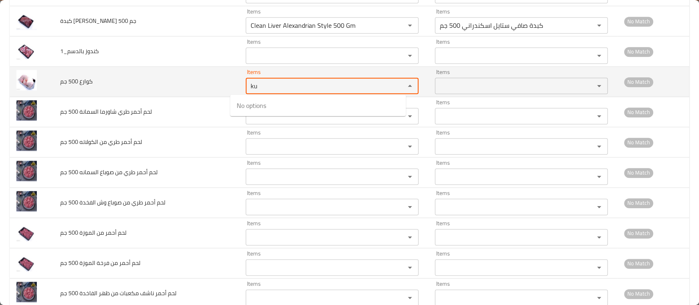
type جم "k"
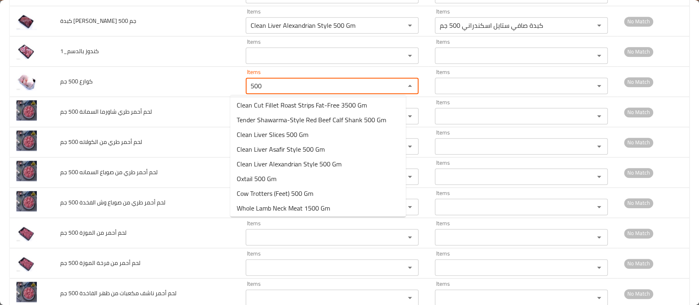
scroll to position [312, 0]
click at [272, 191] on span "Cow Trotters (Feet) 500 Gm" at bounding box center [275, 192] width 77 height 10
type جم "Cow Trotters (Feet) 500 Gm"
type جم-ar "كوارع بقري (أقدام) 500 جم"
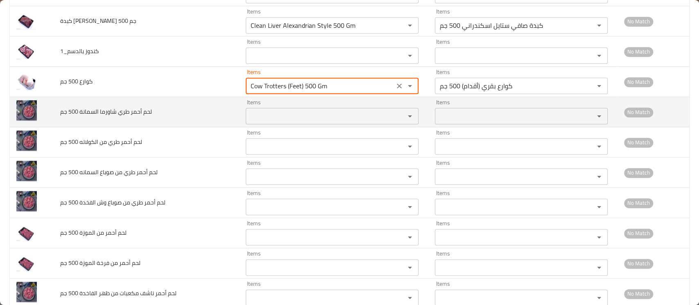
type جم "Cow Trotters (Feet) 500 Gm"
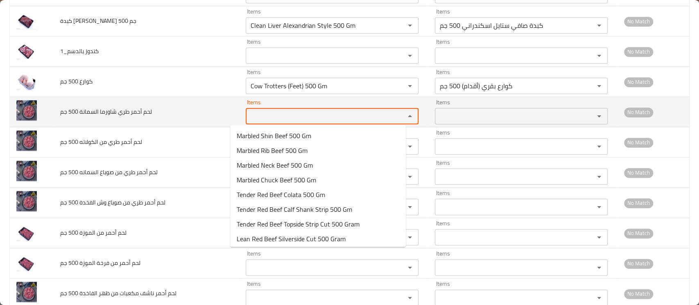
click at [271, 114] on جم "Items" at bounding box center [320, 116] width 144 height 11
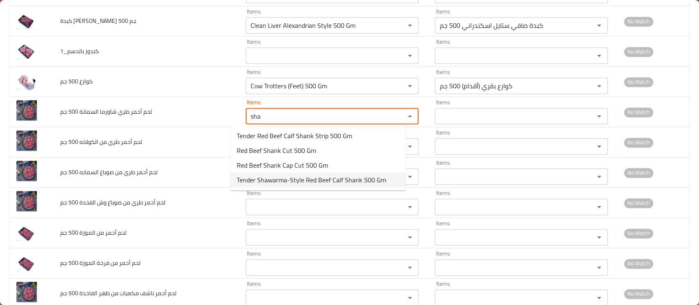
click at [287, 181] on span "Tender Shawarma-Style Red Beef Calf Shank 500 Gm" at bounding box center [311, 180] width 149 height 10
type جم "Tender Shawarma-Style Red Beef Calf Shank 500 Gm"
type جم-ar "لحم بقري أحمر طري على طريقة الشاورما ساق شانك 500 جم"
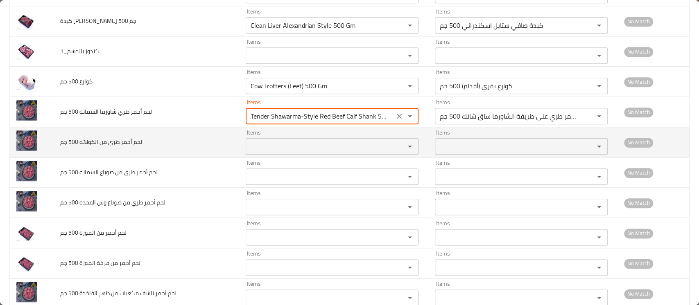
type جم "Tender Shawarma-Style Red Beef Calf Shank 500 Gm"
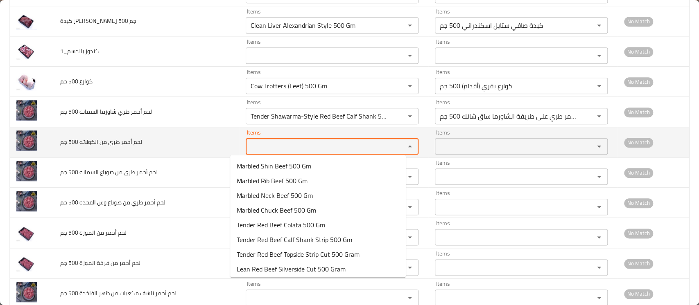
click at [269, 143] on جم "Items" at bounding box center [320, 146] width 144 height 11
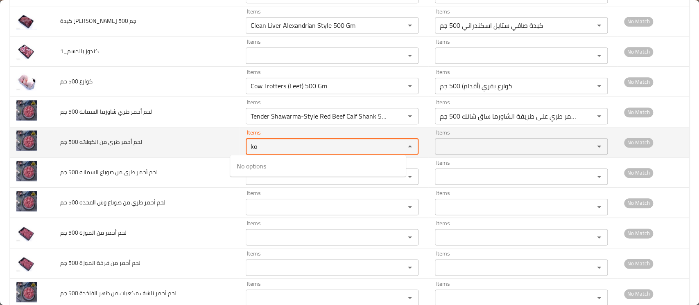
type جم "k"
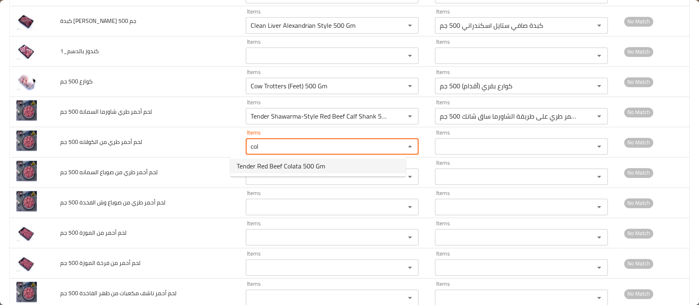
click at [273, 162] on span "Tender Red Beef Colata 500 Gm" at bounding box center [281, 166] width 88 height 10
type جم "Tender Red Beef Colata 500 Gm"
type جم-ar "لحم بقري أحمر طري الكولاته 500 جم"
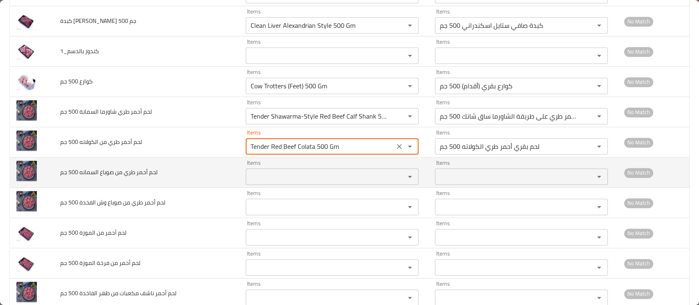
type جم "Tender Red Beef Colata 500 Gm"
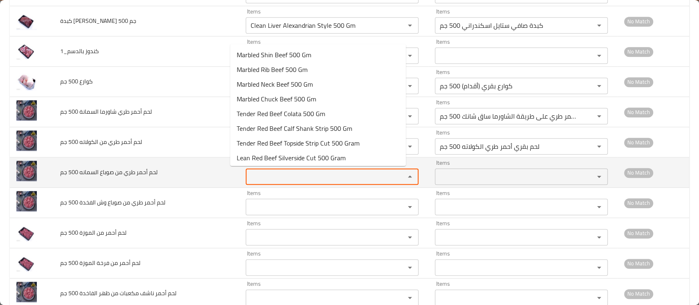
click at [262, 174] on جم "Items" at bounding box center [320, 176] width 144 height 11
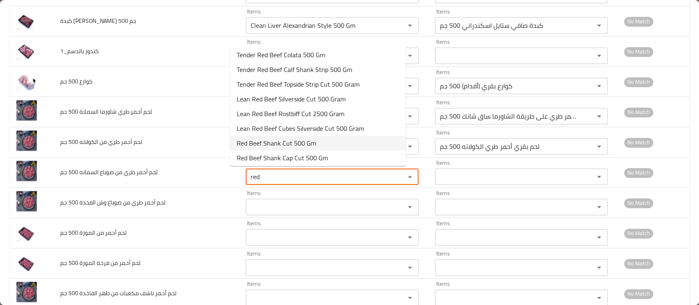
scroll to position [3, 0]
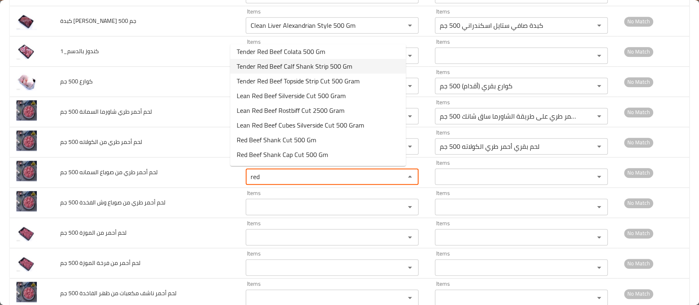
click at [291, 67] on span "Tender Red Beef Calf Shank Strip 500 Gm" at bounding box center [294, 66] width 115 height 10
type جم "Tender Red Beef Calf Shank Strip 500 Gm"
type جم-ar "لحم بقري أحمر طري صباع السمانة 500 جم"
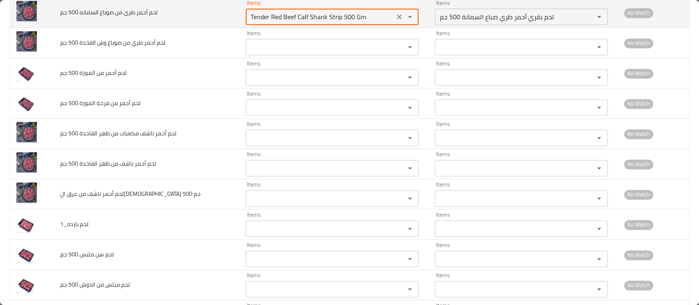
scroll to position [735, 0]
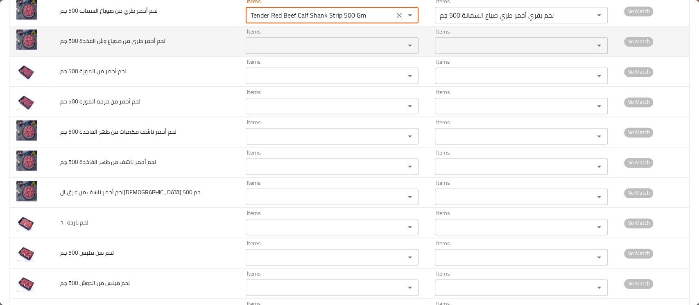
type جم "Tender Red Beef Calf Shank Strip 500 Gm"
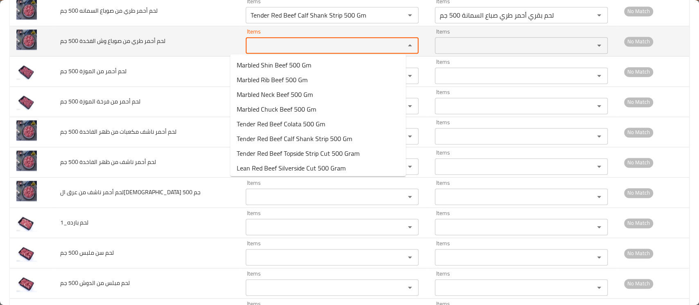
click at [267, 44] on جم "Items" at bounding box center [320, 45] width 144 height 11
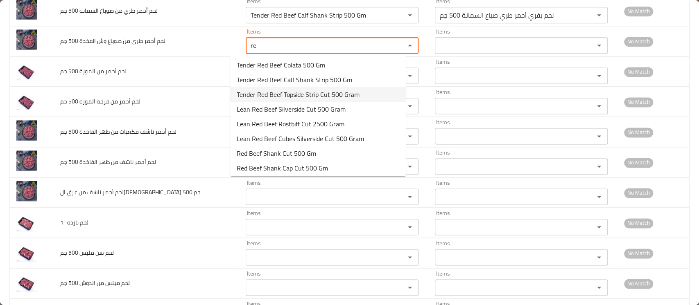
type جم "r"
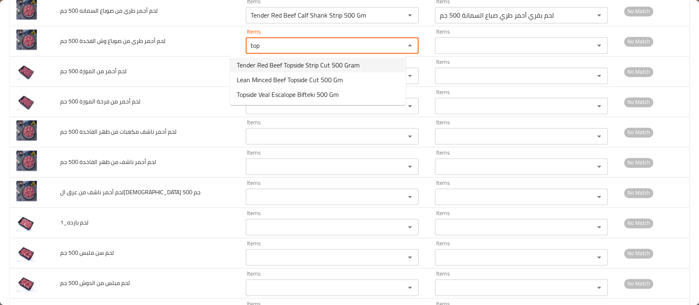
click at [290, 66] on span "Tender Red Beef Topside Strip Cut 500 Gram" at bounding box center [298, 65] width 123 height 10
type جم "Tender Red Beef Topside Strip Cut 500 Gram"
type جم-ar "لحم بقري أحمر طري صوباع وش الفخدة كَت 500 جم"
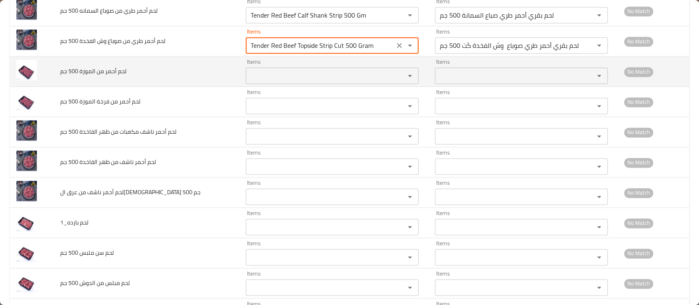
type جم "Tender Red Beef Topside Strip Cut 500 Gram"
click at [269, 79] on جم "Items" at bounding box center [320, 75] width 144 height 11
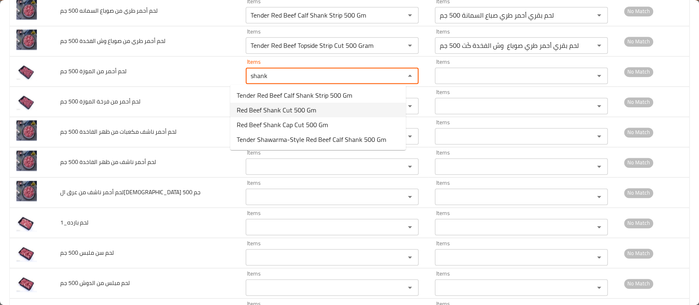
click at [288, 112] on span "Red Beef Shank Cut 500 Gm" at bounding box center [276, 110] width 79 height 10
type جم "Red Beef Shank Cut 500 Gm"
type جم-ar "لحم بقري أحمر الموزة كَت 500 جم"
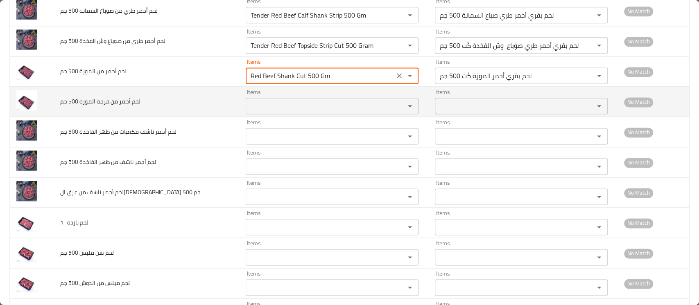
type جم "Red Beef Shank Cut 500 Gm"
click at [284, 101] on جم "Items" at bounding box center [320, 105] width 144 height 11
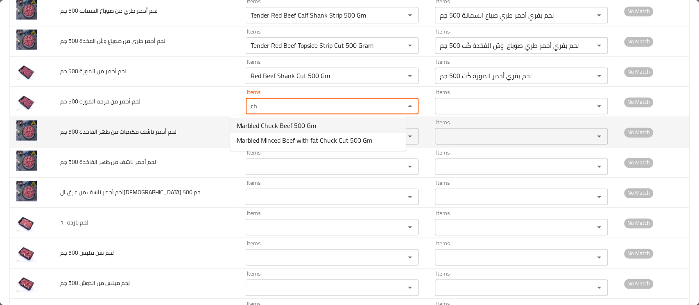
type جم "ch"
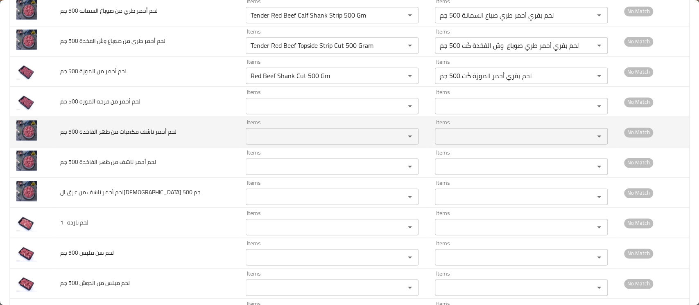
click at [194, 122] on td "لحم أحمر ناشف مكعبات من ظهر الفاخدة 500 جم" at bounding box center [147, 132] width 186 height 30
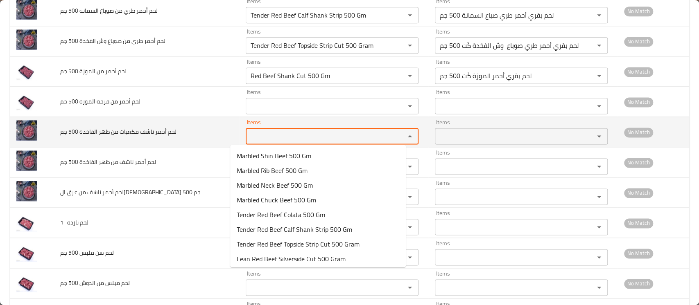
click at [248, 131] on جم "Items" at bounding box center [320, 136] width 144 height 11
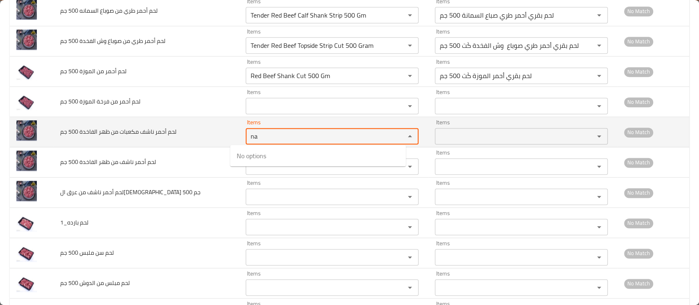
type جم "n"
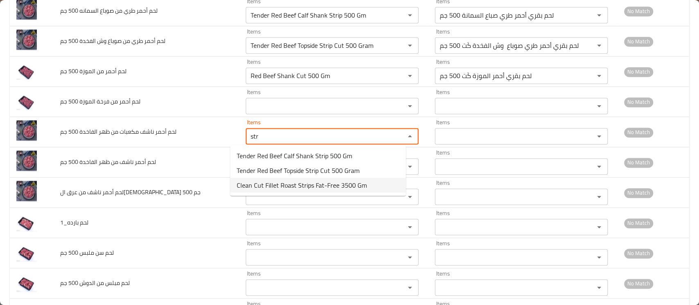
click at [285, 185] on span "Clean Cut Fillet Roast Strips Fat-Free 3500 Gm" at bounding box center [302, 186] width 130 height 10
type جم "Clean Cut Fillet Roast Strips Fat-Free 3500 Gm"
type جم-ar "صافي عرق كَت فيليت متقطع بدون دهون 3500 جم"
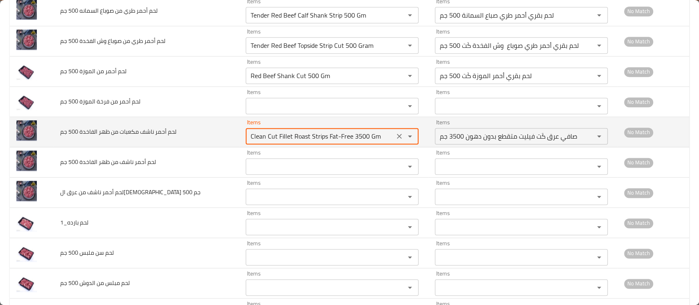
click at [301, 135] on جم "Clean Cut Fillet Roast Strips Fat-Free 3500 Gm" at bounding box center [320, 136] width 144 height 11
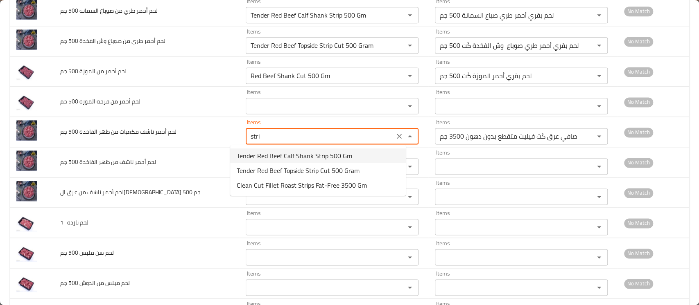
click at [310, 156] on span "Tender Red Beef Calf Shank Strip 500 Gm" at bounding box center [294, 156] width 115 height 10
type جم "Tender Red Beef Calf Shank Strip 500 Gm"
type جم-ar "لحم بقري أحمر طري صباع السمانة 500 جم"
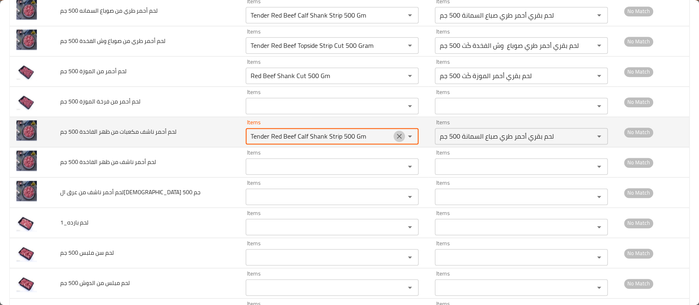
click at [395, 134] on icon "Clear" at bounding box center [399, 136] width 8 height 8
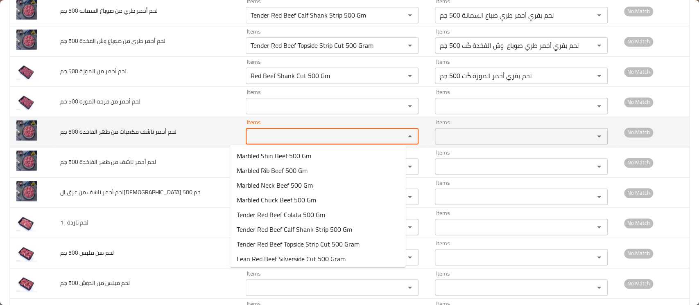
click at [344, 138] on جم "Items" at bounding box center [320, 136] width 144 height 11
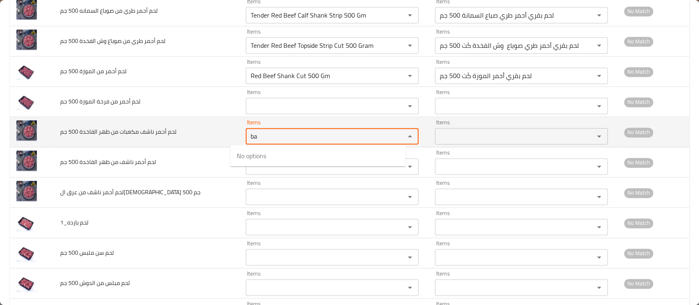
type جم "b"
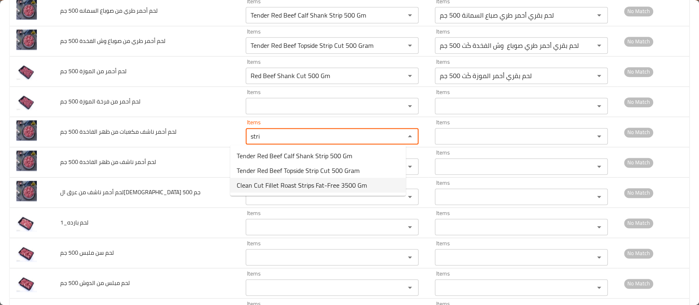
click at [316, 184] on span "Clean Cut Fillet Roast Strips Fat-Free 3500 Gm" at bounding box center [302, 186] width 130 height 10
type جم "Clean Cut Fillet Roast Strips Fat-Free 3500 Gm"
type جم-ar "صافي عرق كَت فيليت متقطع بدون دهون 3500 جم"
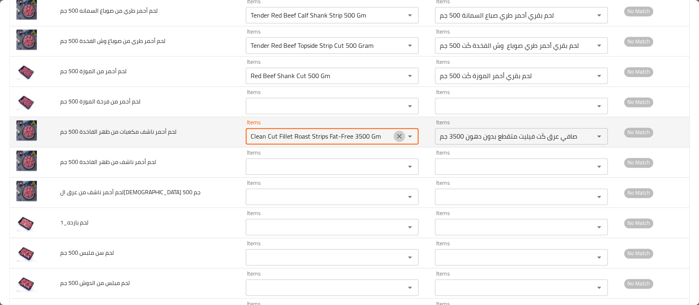
click at [397, 136] on icon "Clear" at bounding box center [399, 136] width 5 height 5
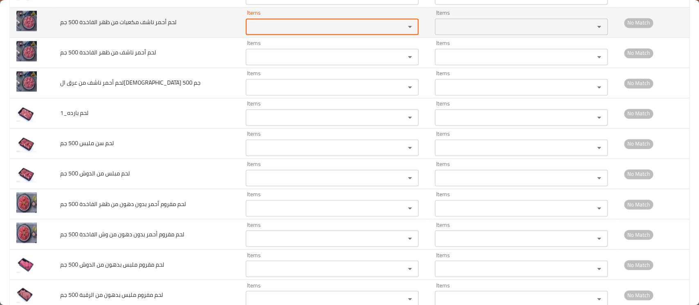
scroll to position [846, 0]
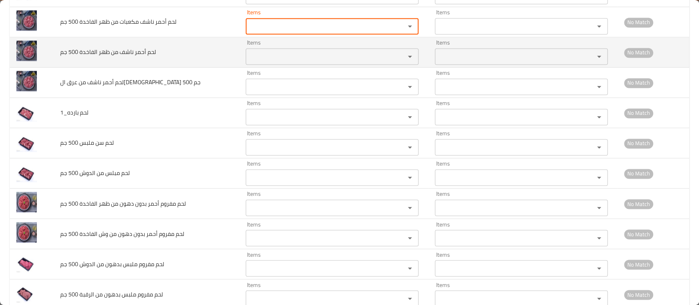
click at [349, 59] on جم "Items" at bounding box center [320, 56] width 144 height 11
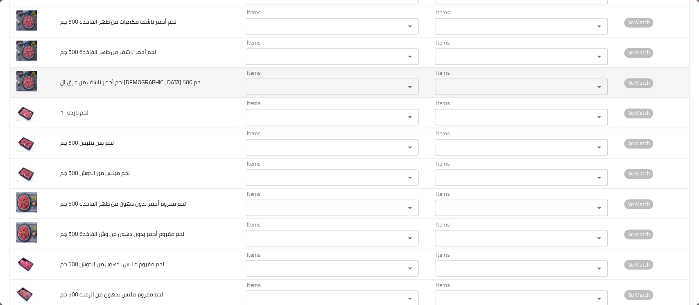
click at [190, 80] on td "لحم أحمر ناشف من عرق الروستو 500 جم" at bounding box center [147, 83] width 186 height 30
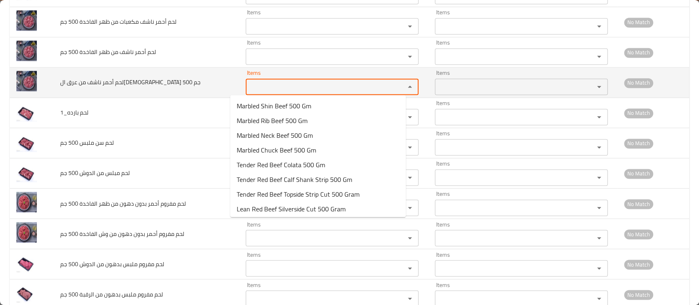
click at [259, 81] on جم "Items" at bounding box center [320, 86] width 144 height 11
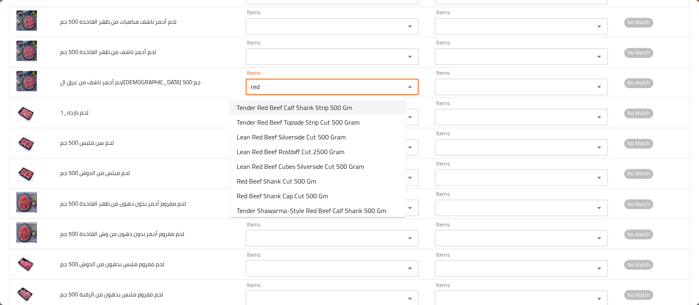
scroll to position [17, 0]
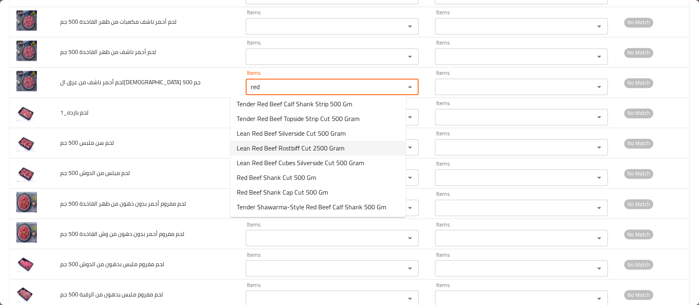
click at [290, 147] on span "Lean Red Beef Rostbiff Cut 2500 Gram" at bounding box center [291, 148] width 108 height 10
type جم "Lean Red Beef Rostbiff Cut 2500 Gram"
type جم-ar "لحم بقري أحمر ناشف الروزبيف كَت 2500 جم"
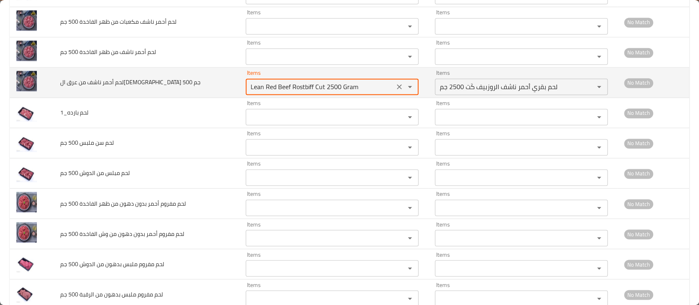
drag, startPoint x: 343, startPoint y: 83, endPoint x: 209, endPoint y: 92, distance: 133.8
click at [209, 92] on tr "لحم أحمر ناشف من عرق الروستو 500 جم Items Lean Red Beef Rostbiff Cut 2500 Gram …" at bounding box center [349, 83] width 679 height 30
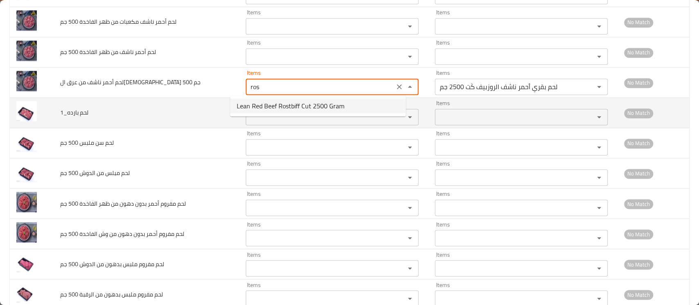
type جم "Lean Red Beef Rostbiff Cut 2500 Gram"
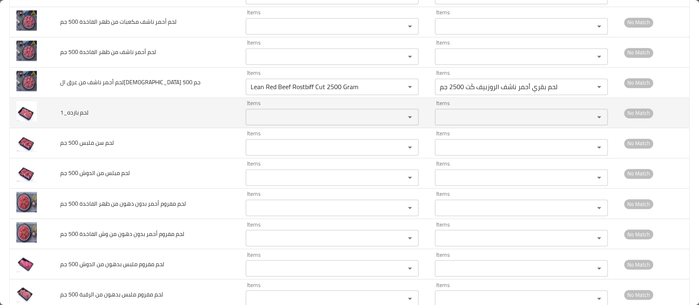
click at [190, 111] on td "لحم بارده_1" at bounding box center [147, 113] width 186 height 30
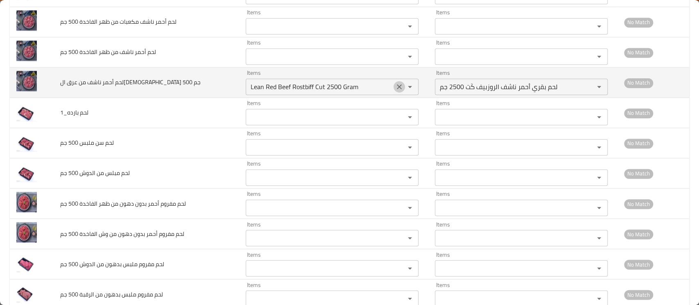
click at [395, 88] on icon "Clear" at bounding box center [399, 87] width 8 height 8
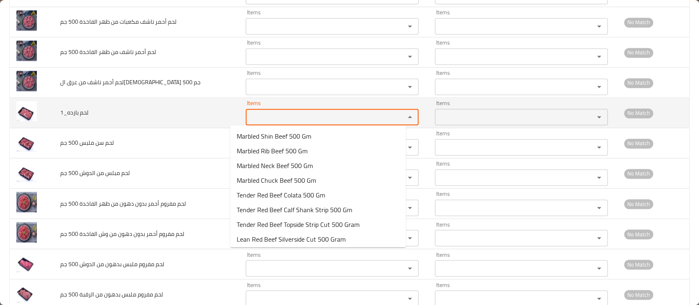
click at [344, 115] on بارده_1 "Items" at bounding box center [320, 116] width 144 height 11
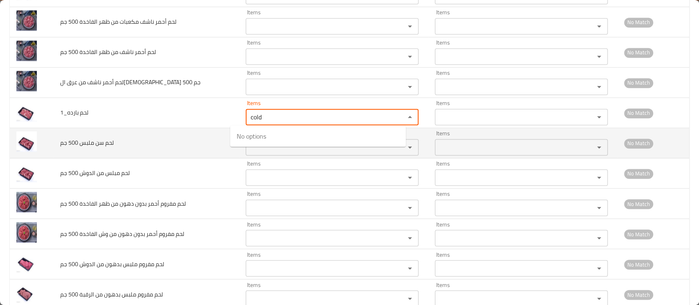
type بارده_1 "cold"
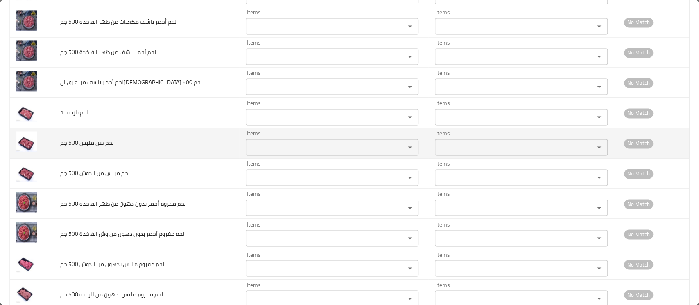
click at [140, 146] on td "لحم سن ملبس 500 جم" at bounding box center [147, 143] width 186 height 30
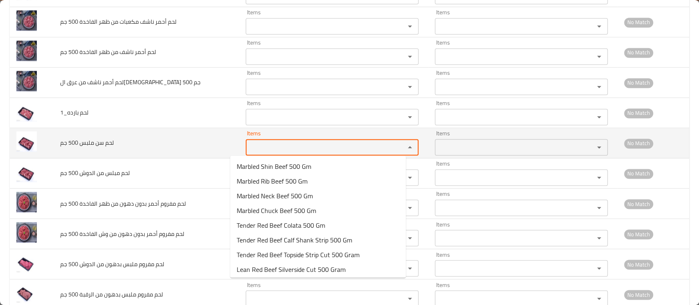
click at [259, 142] on جم "Items" at bounding box center [320, 147] width 144 height 11
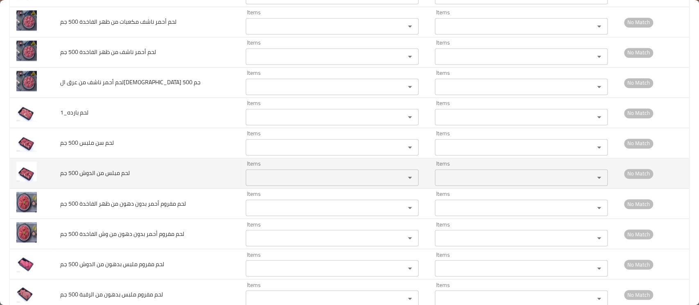
click at [117, 172] on span "لحم مبلس من الدوش 500 جم" at bounding box center [95, 173] width 70 height 11
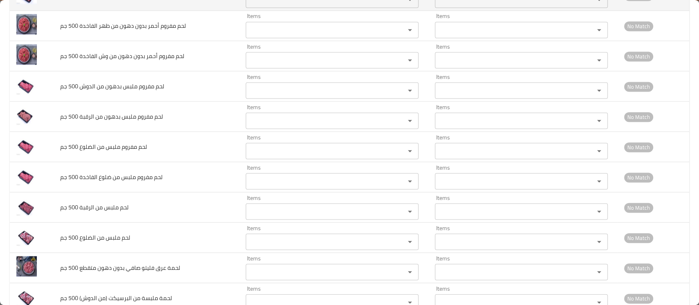
scroll to position [1024, 0]
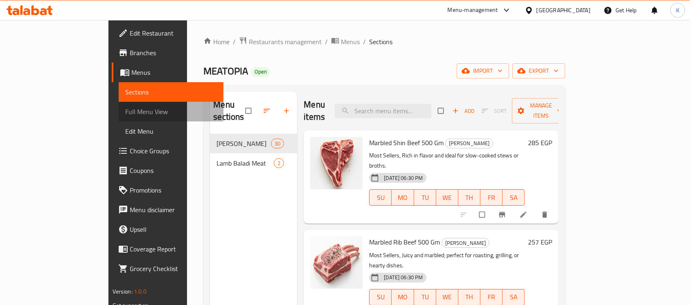
click at [125, 110] on span "Full Menu View" at bounding box center [171, 112] width 92 height 10
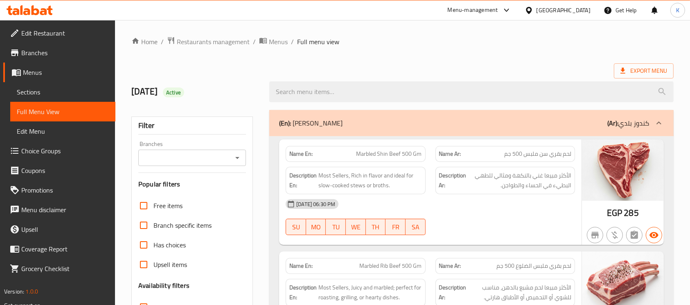
click at [301, 72] on div "Export Menu" at bounding box center [402, 70] width 543 height 15
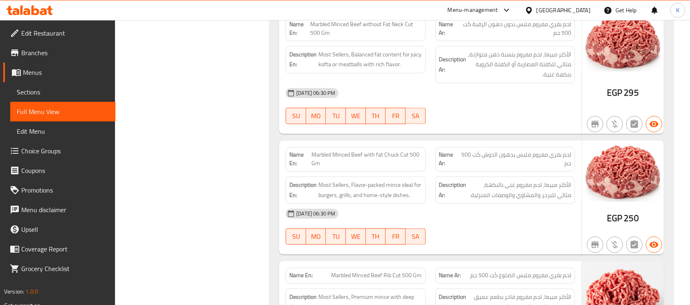
scroll to position [1905, 0]
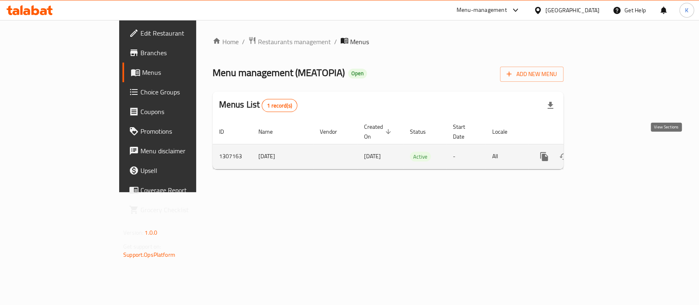
click at [613, 147] on link "enhanced table" at bounding box center [603, 157] width 20 height 20
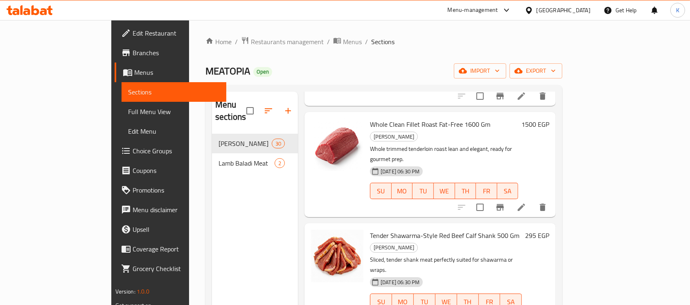
scroll to position [115, 0]
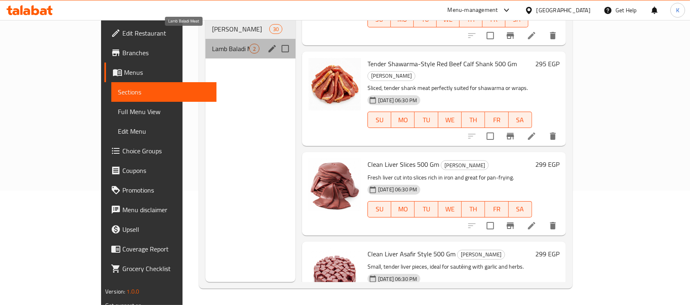
click at [213, 44] on span "Lamb Baladi Meat" at bounding box center [230, 49] width 37 height 10
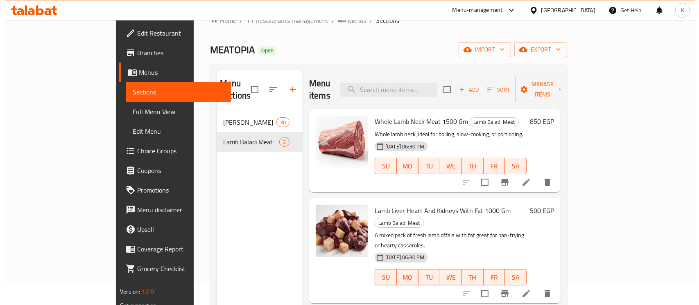
scroll to position [20, 0]
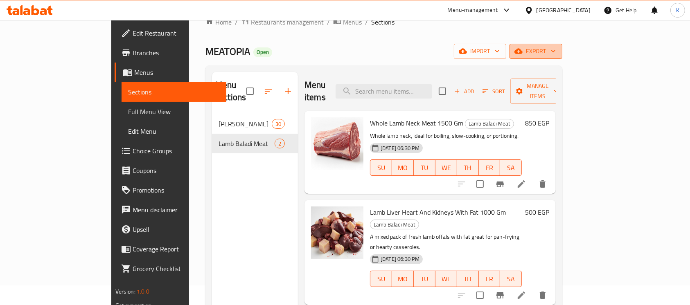
click at [556, 47] on span "export" at bounding box center [536, 51] width 40 height 10
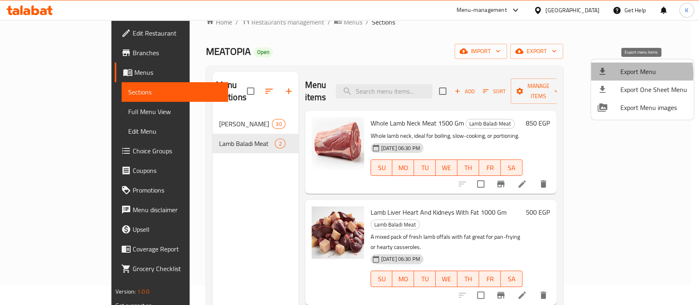
click at [626, 74] on span "Export Menu" at bounding box center [653, 72] width 67 height 10
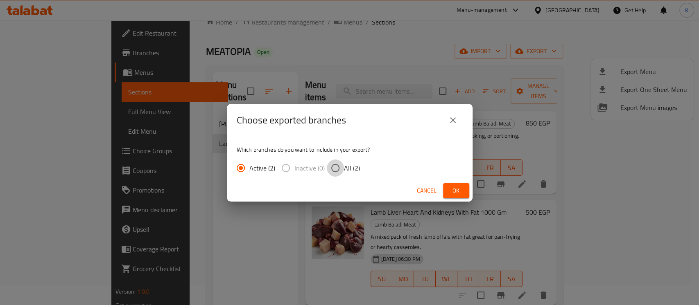
click at [341, 171] on input "All (2)" at bounding box center [335, 168] width 17 height 17
radio input "true"
click at [451, 192] on span "Ok" at bounding box center [456, 191] width 13 height 10
